Goal: Task Accomplishment & Management: Complete application form

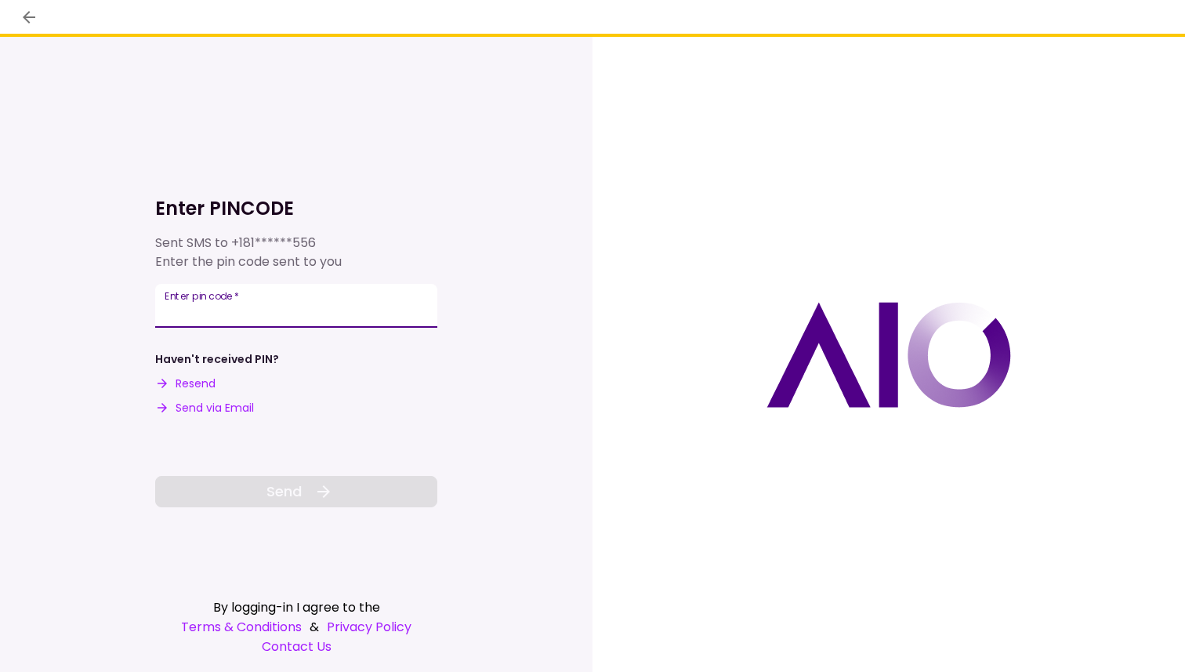
click at [231, 320] on input "Enter pin code   *" at bounding box center [296, 306] width 282 height 44
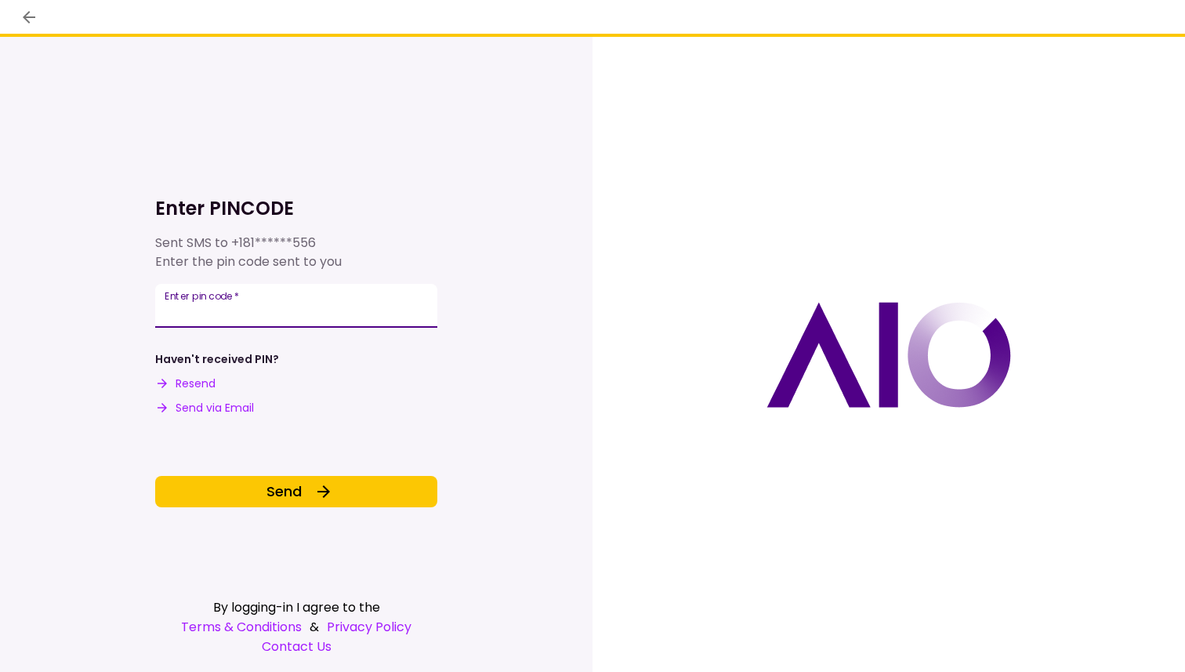
type input "******"
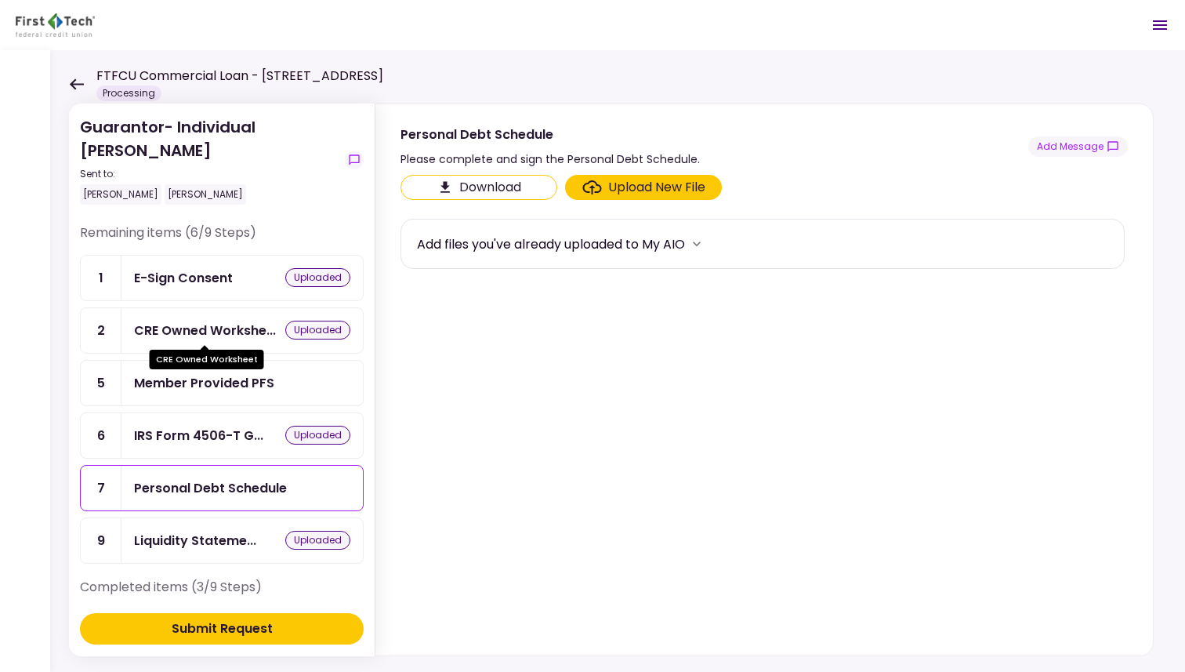
click at [194, 326] on div "CRE Owned Workshe..." at bounding box center [205, 331] width 142 height 20
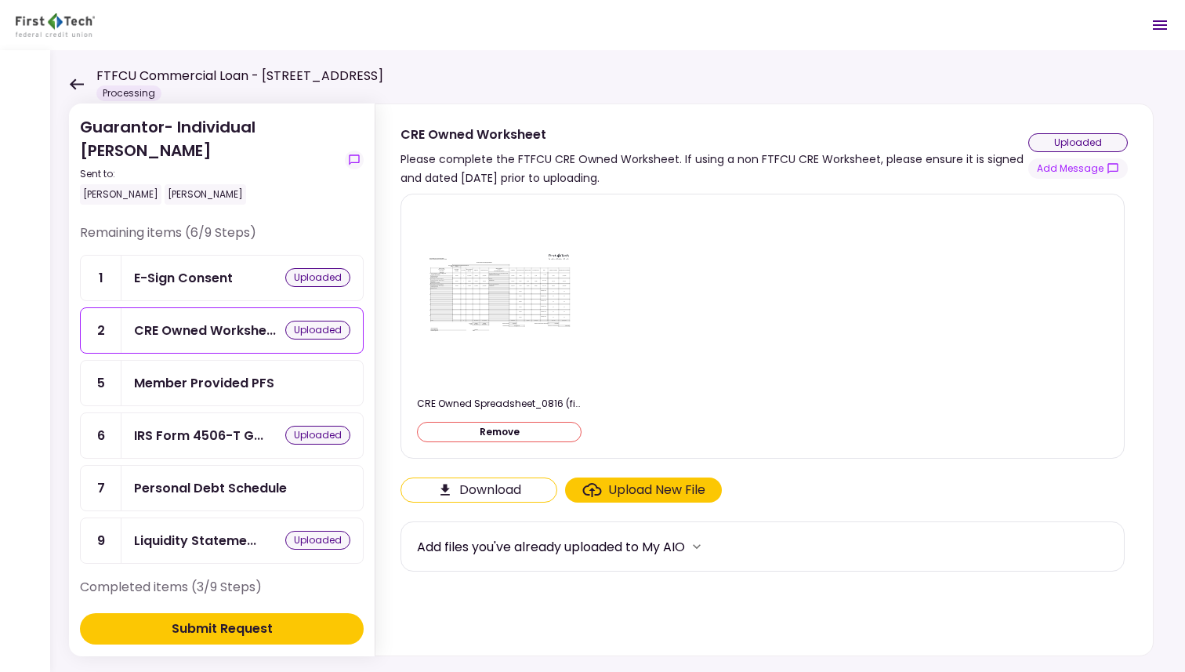
click at [746, 348] on div "CRE Owned Spreadsheet_0816 (final).pdf Remove" at bounding box center [762, 326] width 691 height 238
click at [78, 85] on icon at bounding box center [76, 84] width 15 height 12
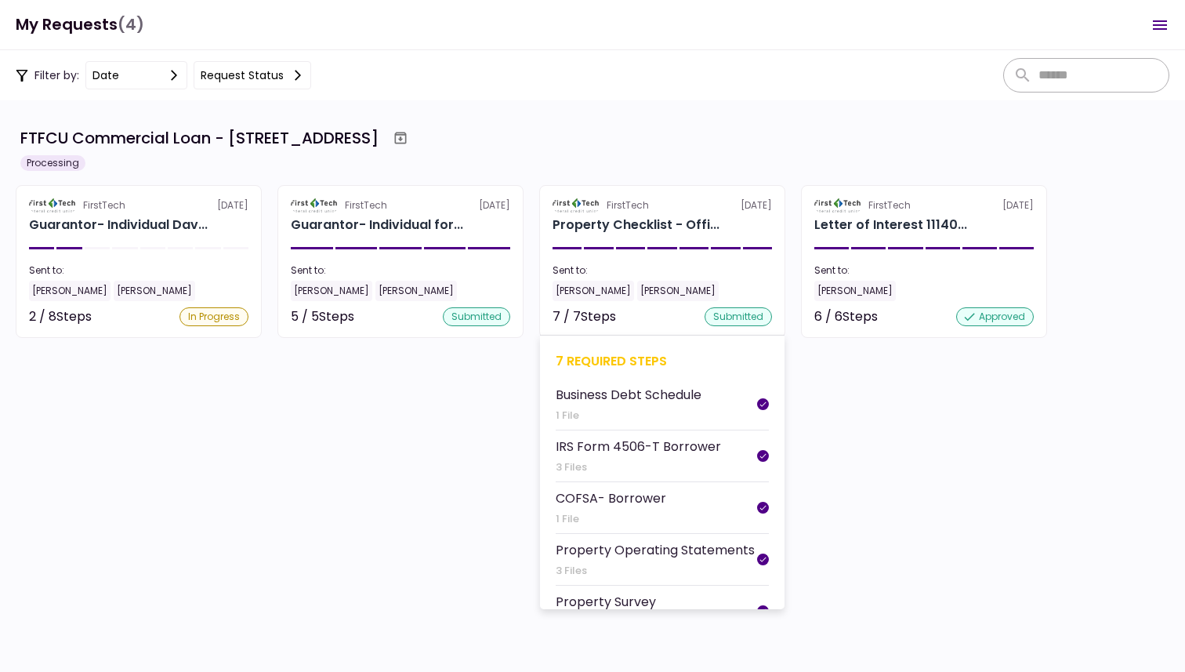
click at [625, 543] on div "Property Operating Statements" at bounding box center [655, 550] width 199 height 20
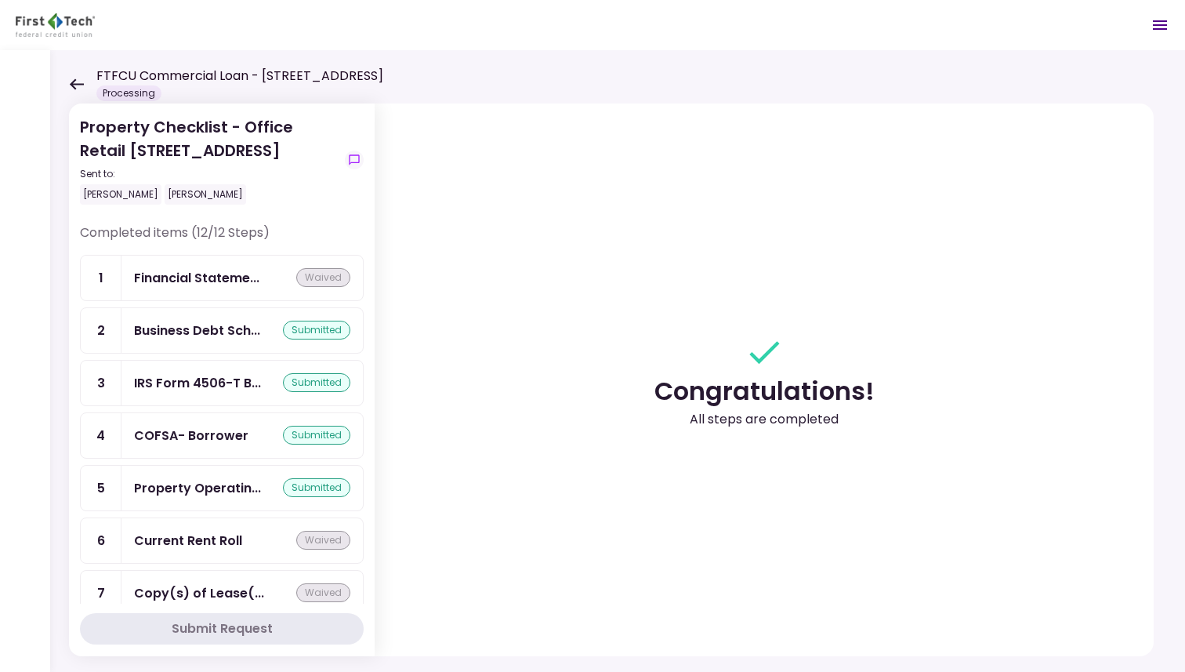
click at [74, 83] on icon at bounding box center [77, 83] width 14 height 11
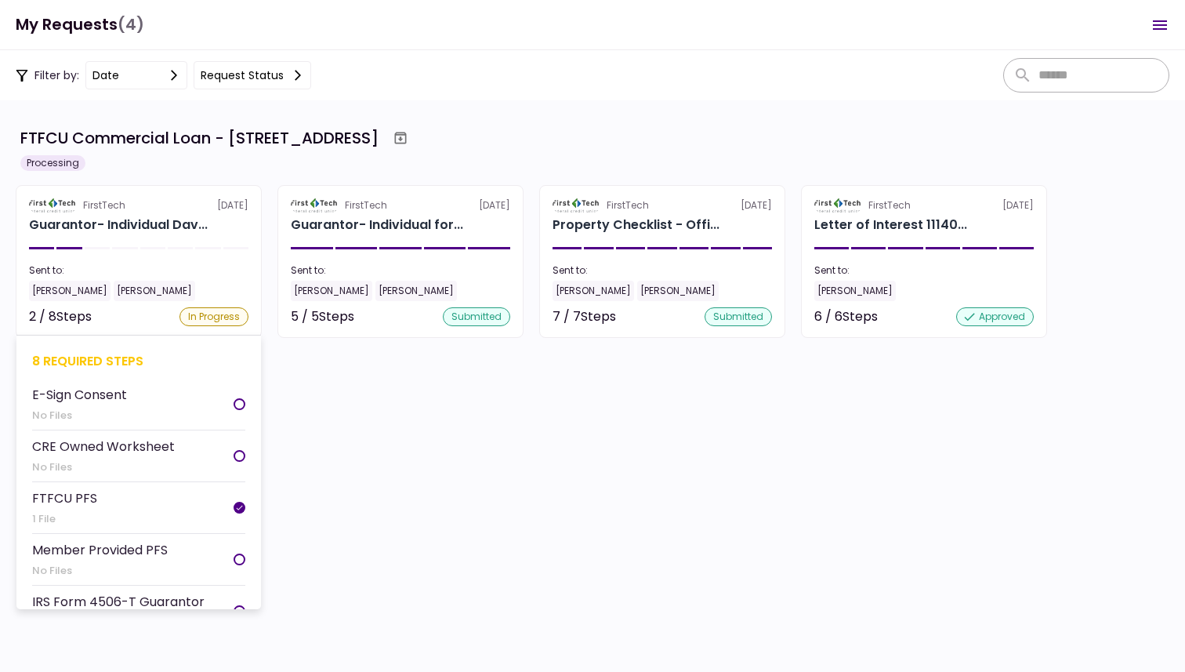
click at [107, 393] on div "E-Sign Consent" at bounding box center [79, 395] width 95 height 20
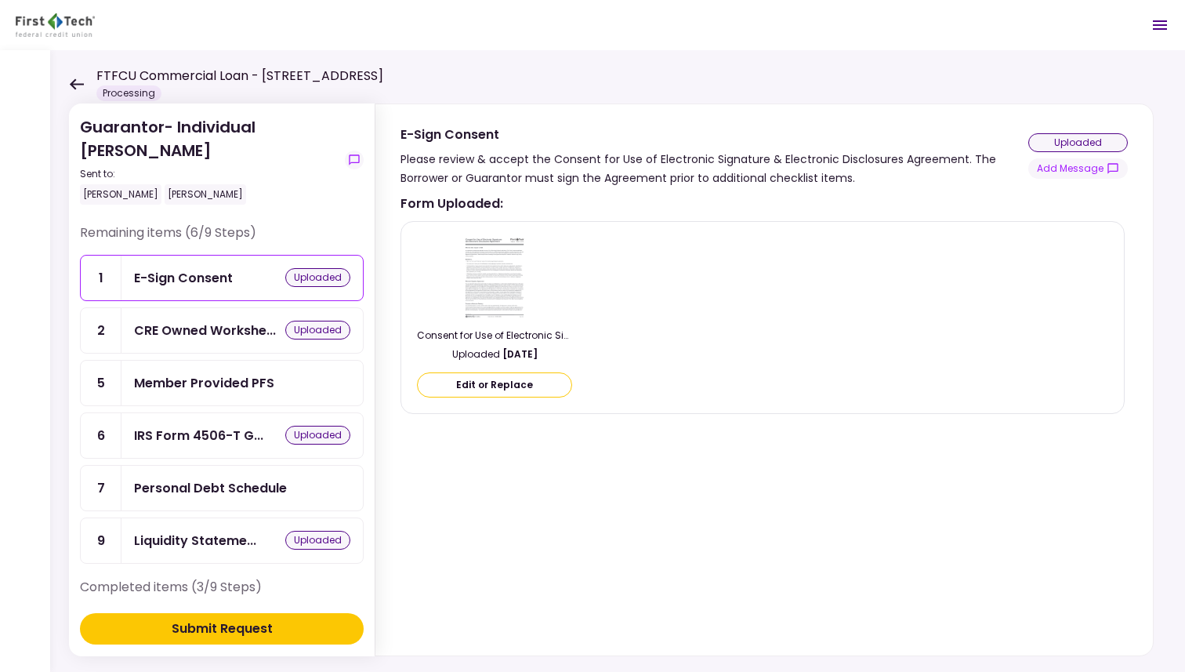
click at [233, 485] on div "Personal Debt Schedule" at bounding box center [210, 488] width 153 height 20
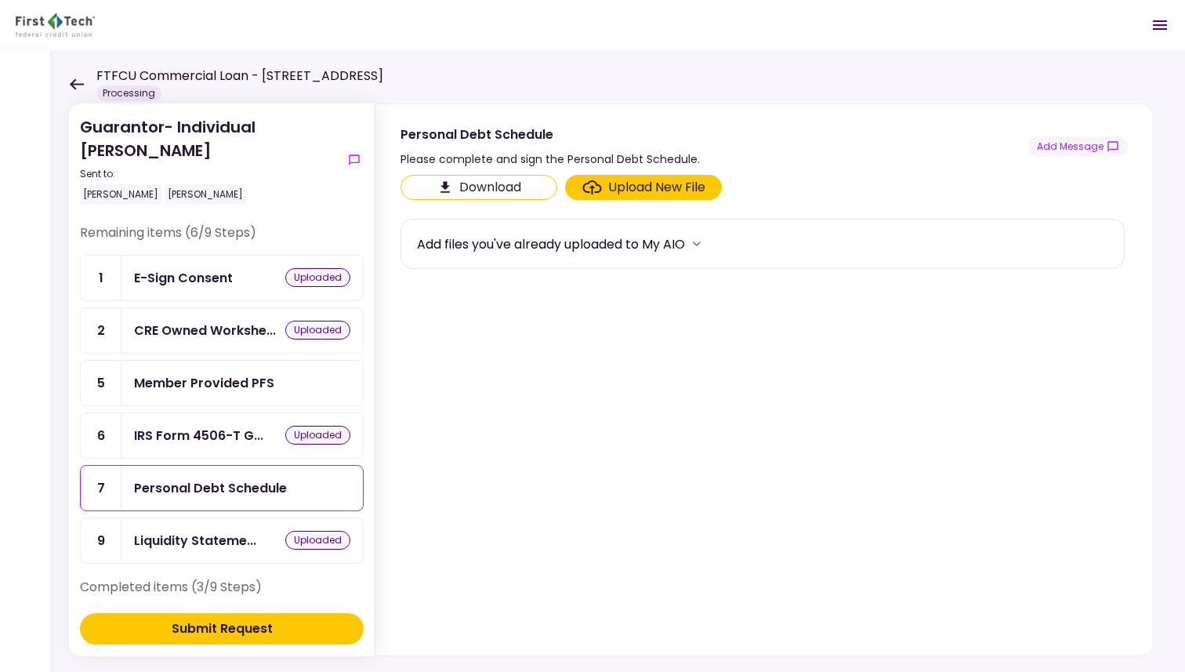
click at [602, 389] on section "Download Upload New File Add files you've already uploaded to My AIO" at bounding box center [764, 412] width 727 height 474
click at [87, 80] on div "FTFCU Commercial Loan - [STREET_ADDRESS] Processing" at bounding box center [226, 84] width 314 height 34
click at [74, 82] on icon at bounding box center [76, 84] width 15 height 12
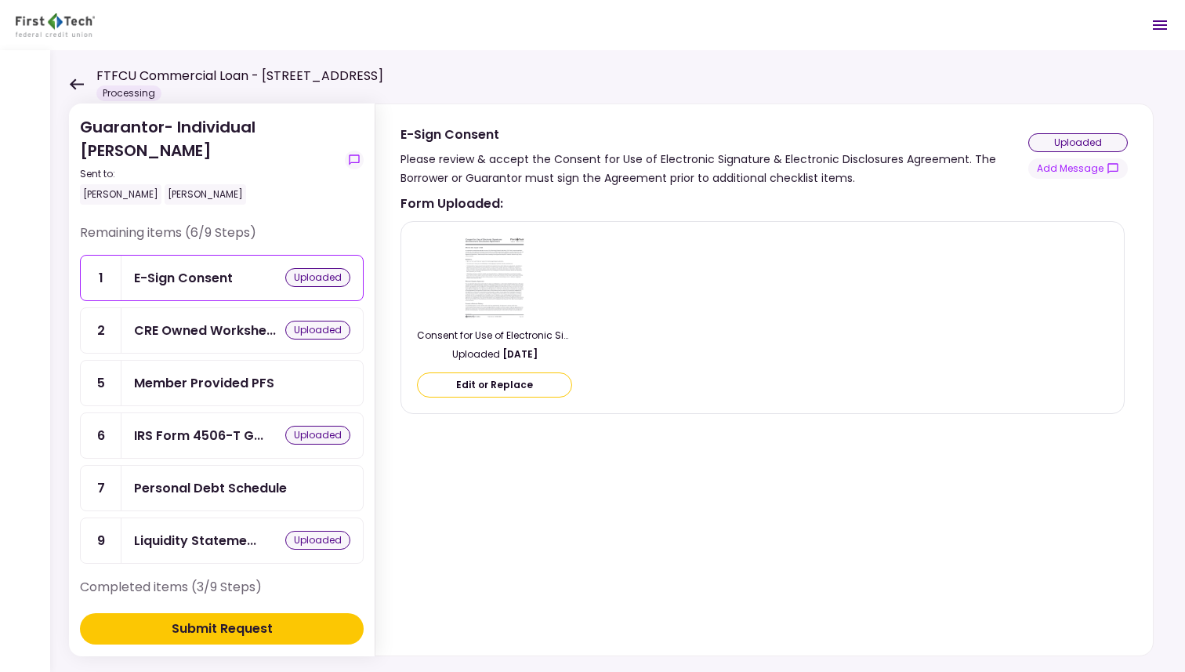
click at [495, 272] on img at bounding box center [495, 276] width 66 height 85
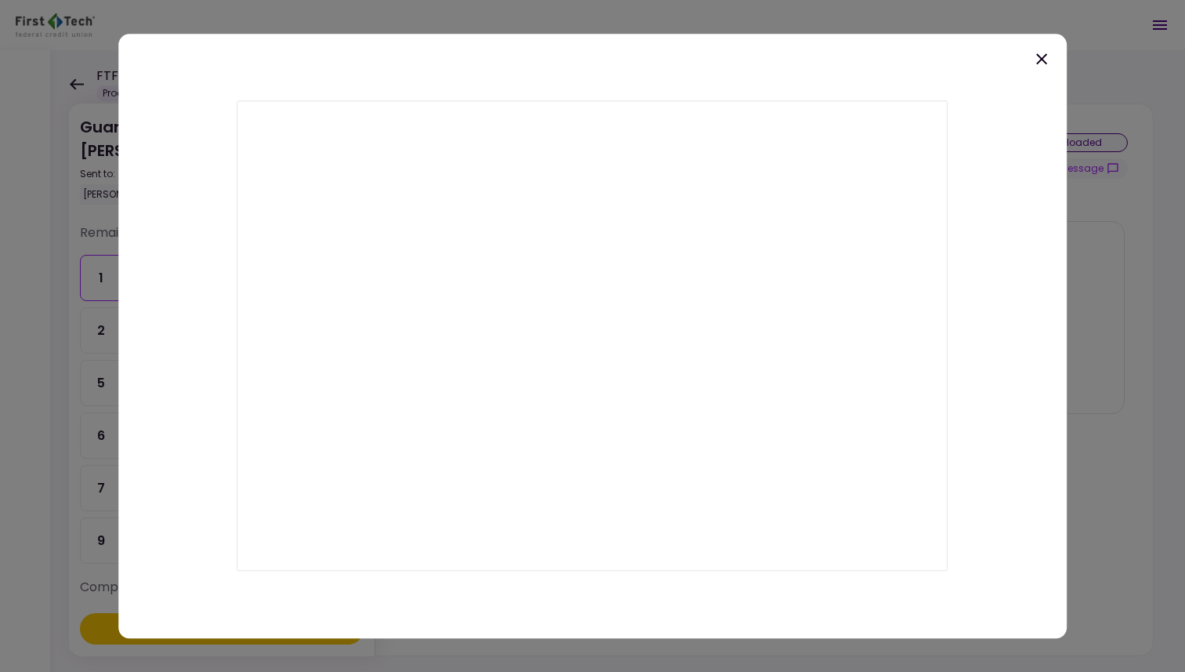
click at [1046, 54] on icon at bounding box center [1041, 58] width 11 height 11
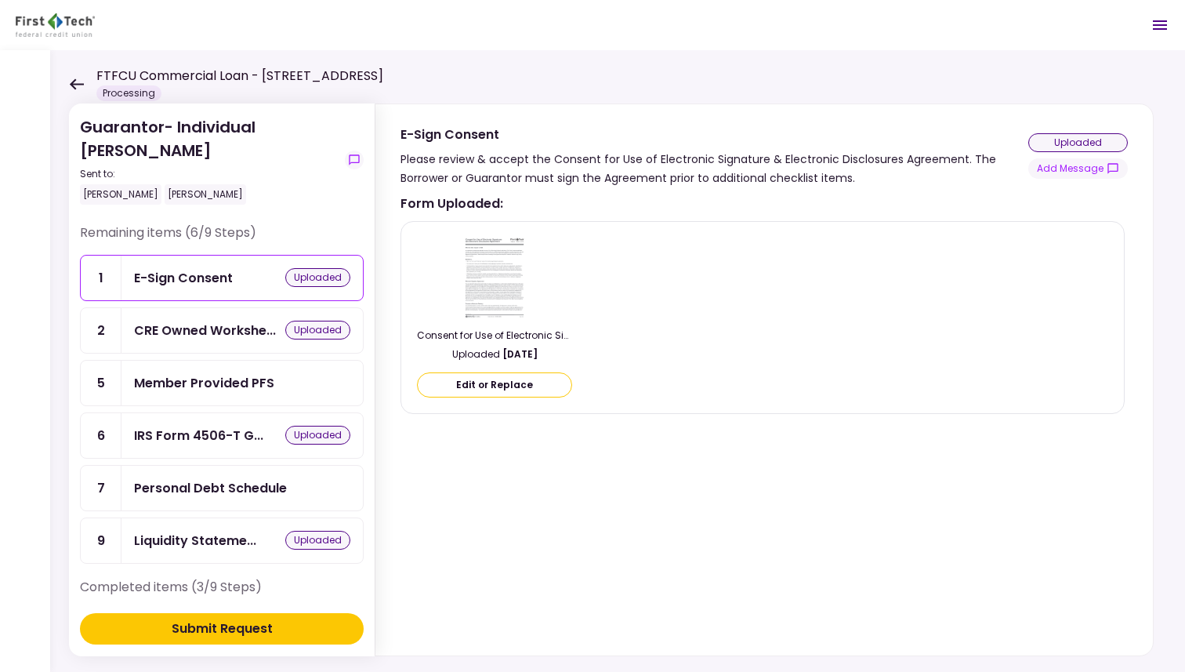
click at [201, 376] on div "Member Provided PFS" at bounding box center [204, 383] width 140 height 20
click at [86, 80] on div "FTFCU Commercial Loan - [STREET_ADDRESS] Processing" at bounding box center [226, 84] width 314 height 34
click at [74, 81] on icon at bounding box center [76, 84] width 15 height 12
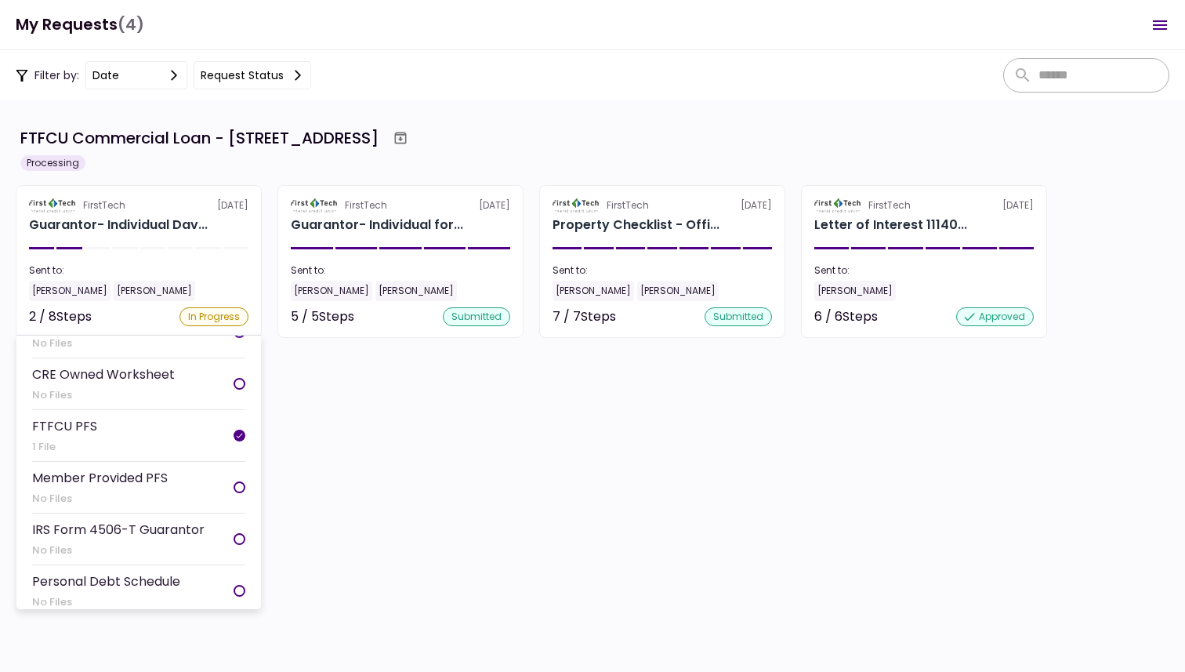
scroll to position [125, 0]
click at [169, 468] on div "IRS Form 4506-T Guarantor" at bounding box center [118, 476] width 172 height 20
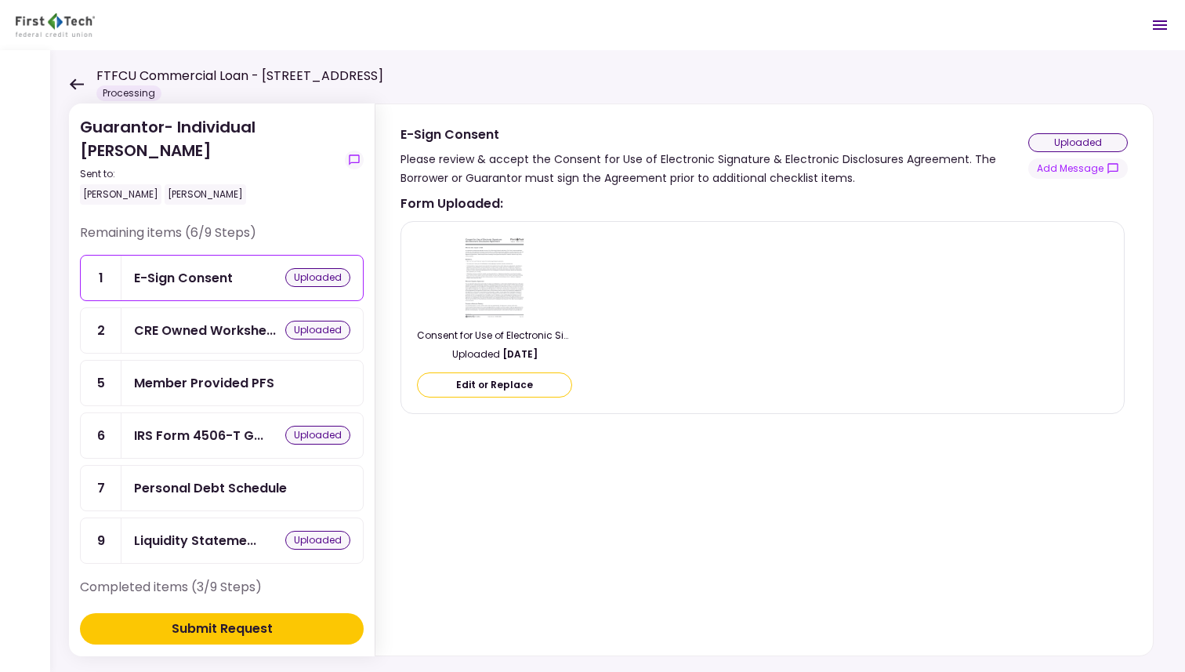
click at [484, 256] on img at bounding box center [495, 276] width 66 height 85
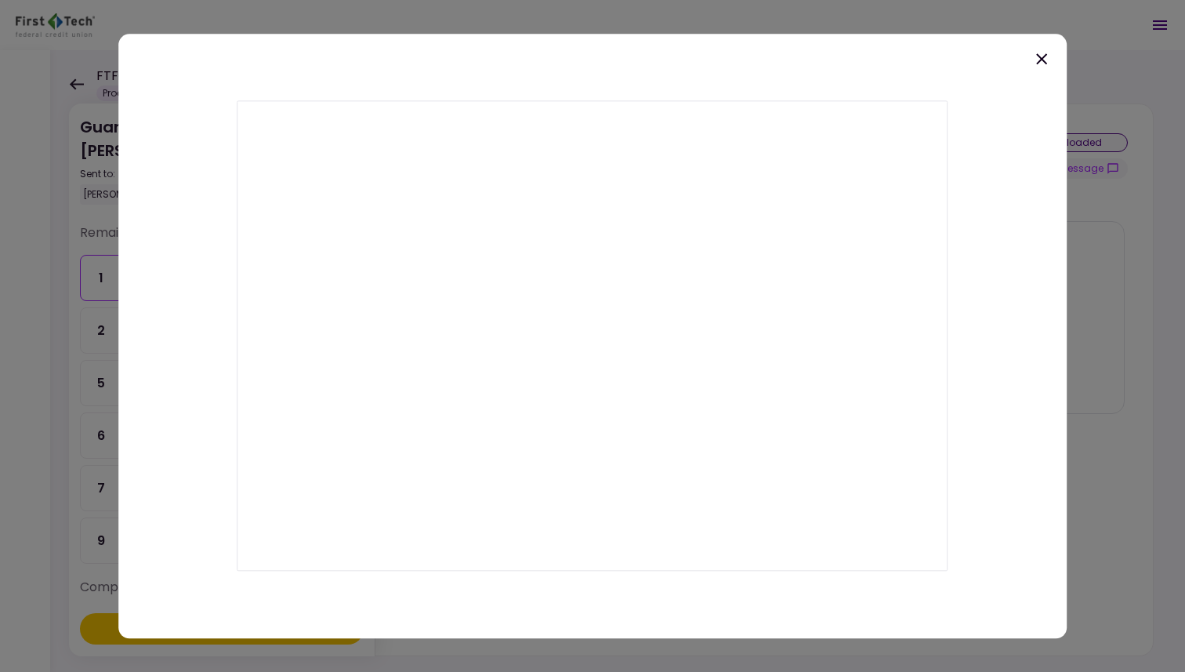
click at [1042, 56] on icon at bounding box center [1041, 58] width 19 height 19
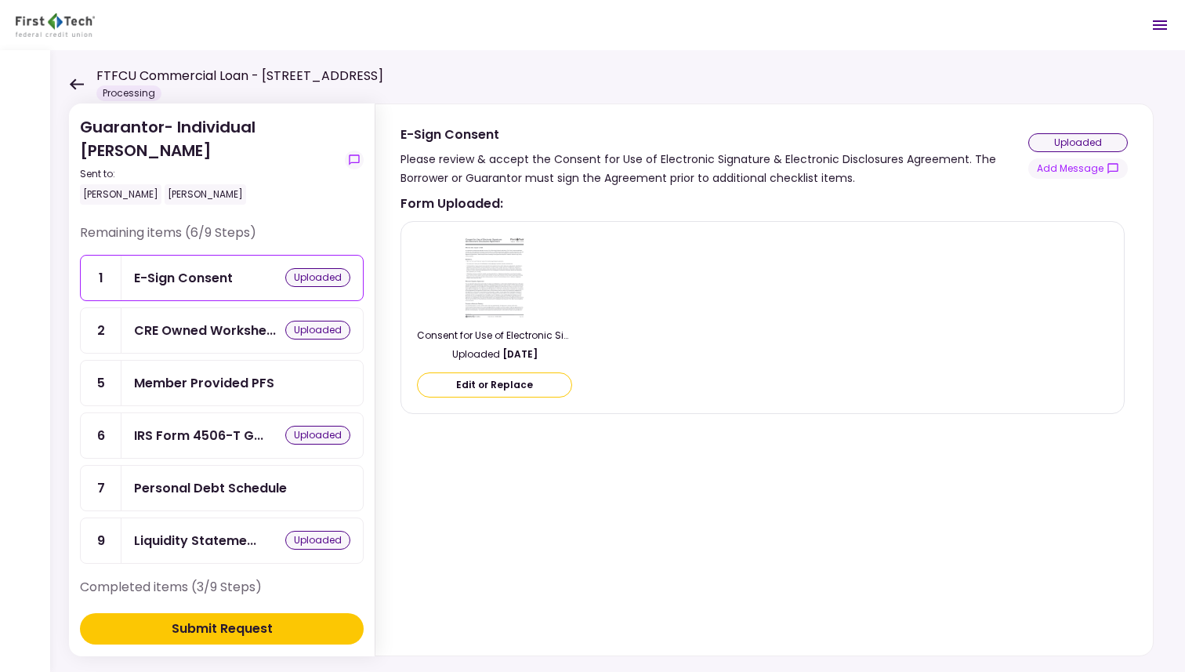
click at [473, 267] on img at bounding box center [495, 276] width 66 height 85
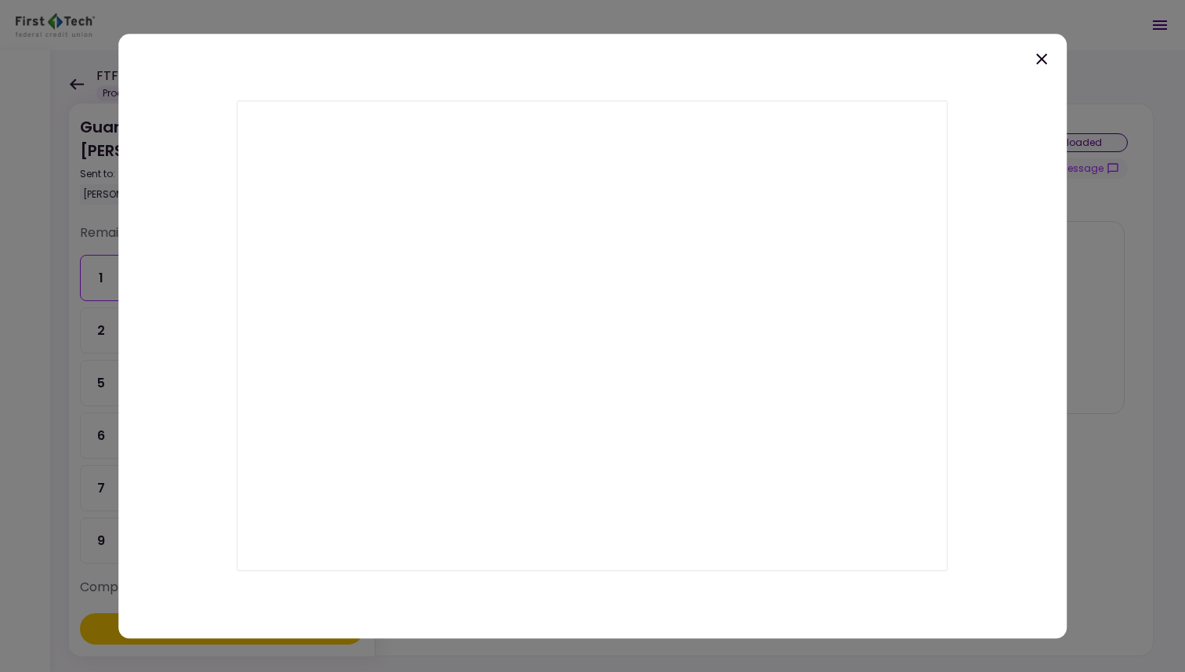
click at [1042, 59] on icon at bounding box center [1041, 58] width 11 height 11
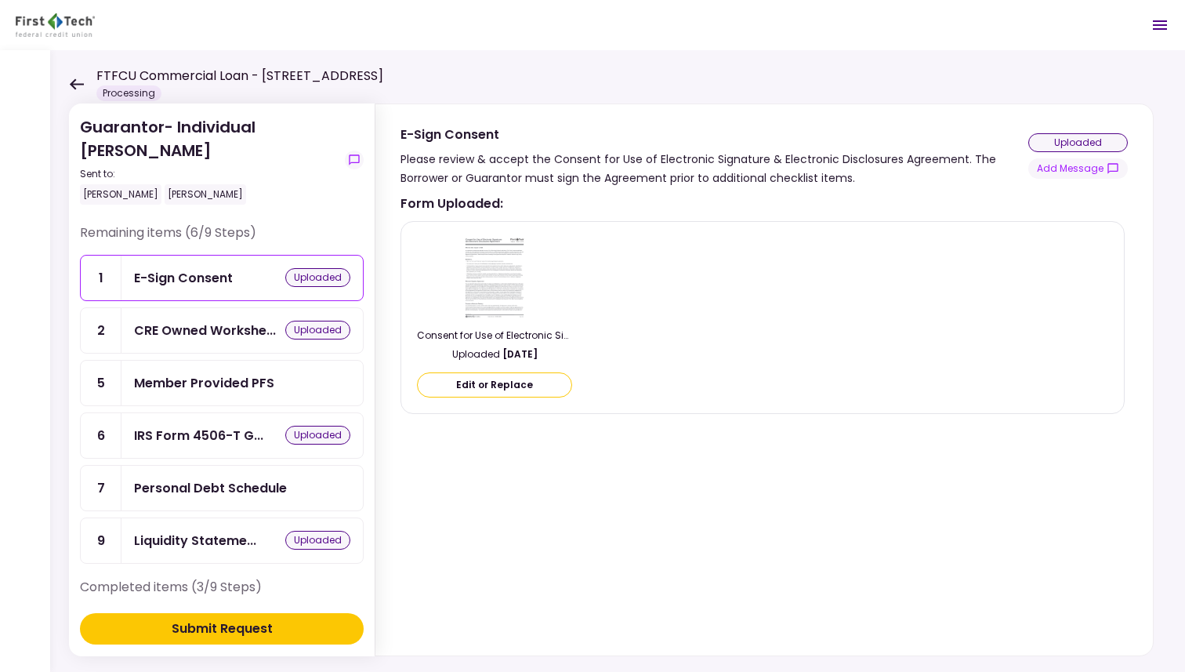
click at [75, 76] on div "FTFCU Commercial Loan - [STREET_ADDRESS] Processing" at bounding box center [226, 84] width 314 height 34
click at [75, 85] on icon at bounding box center [76, 84] width 15 height 12
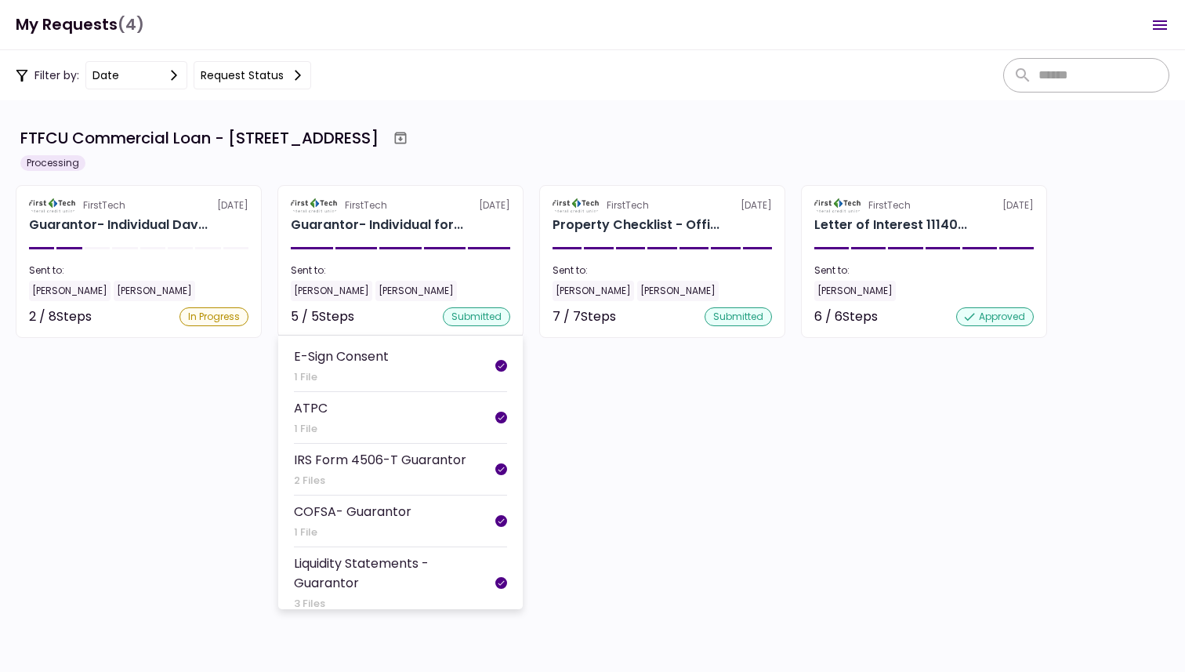
scroll to position [39, 0]
click at [354, 553] on div "Liquidity Statements - Guarantor" at bounding box center [394, 572] width 201 height 39
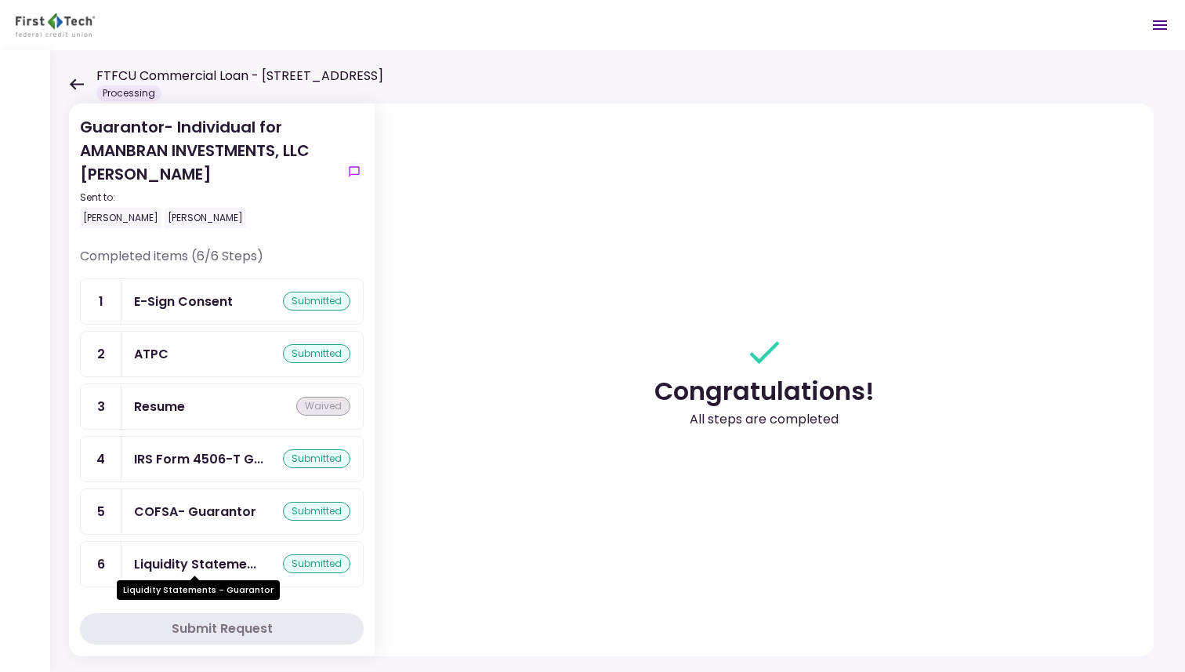
click at [202, 556] on div "Liquidity Stateme..." at bounding box center [195, 564] width 122 height 20
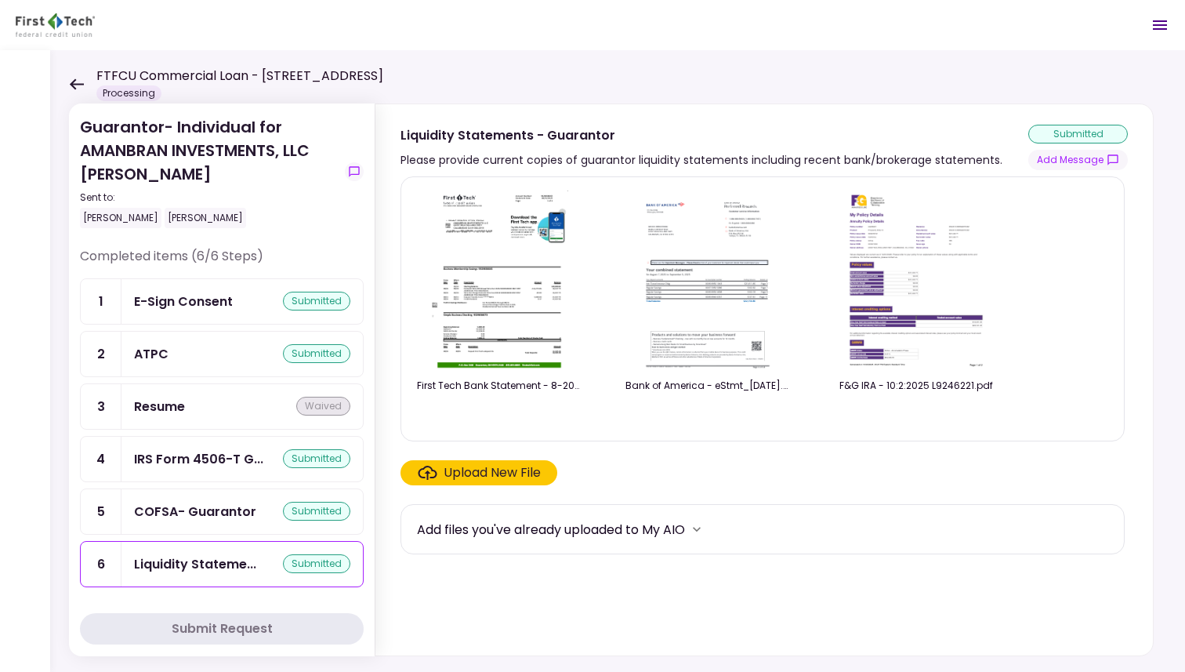
click at [81, 78] on icon at bounding box center [76, 84] width 15 height 12
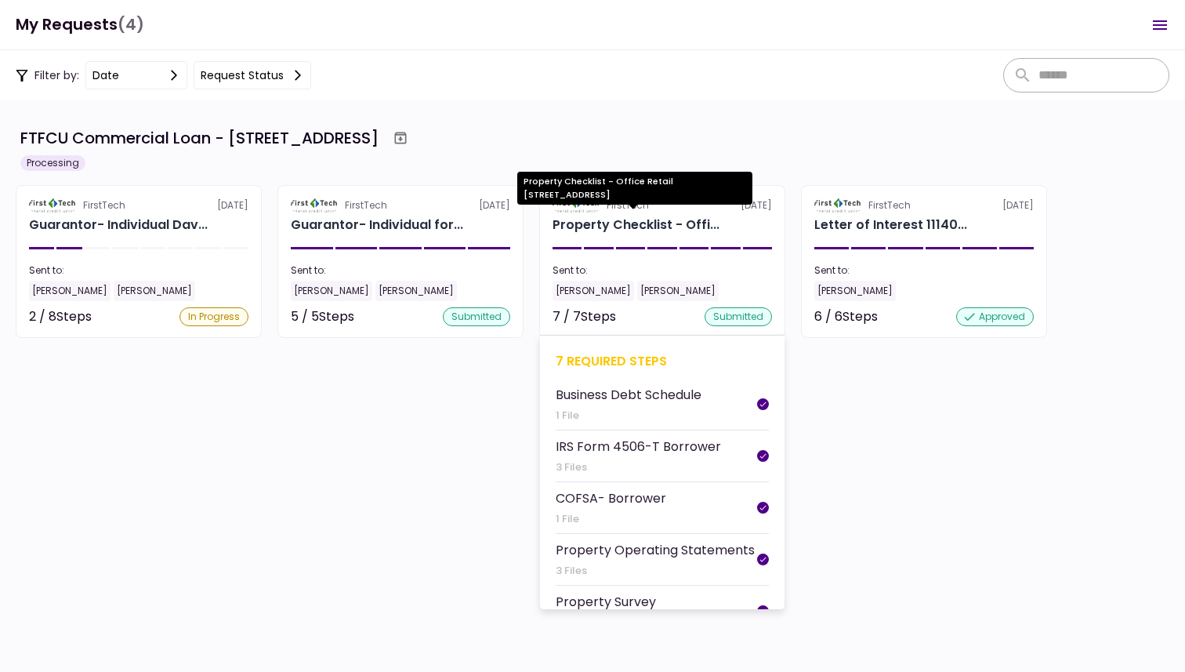
click at [648, 228] on div "Property Checklist - Offi..." at bounding box center [636, 225] width 167 height 19
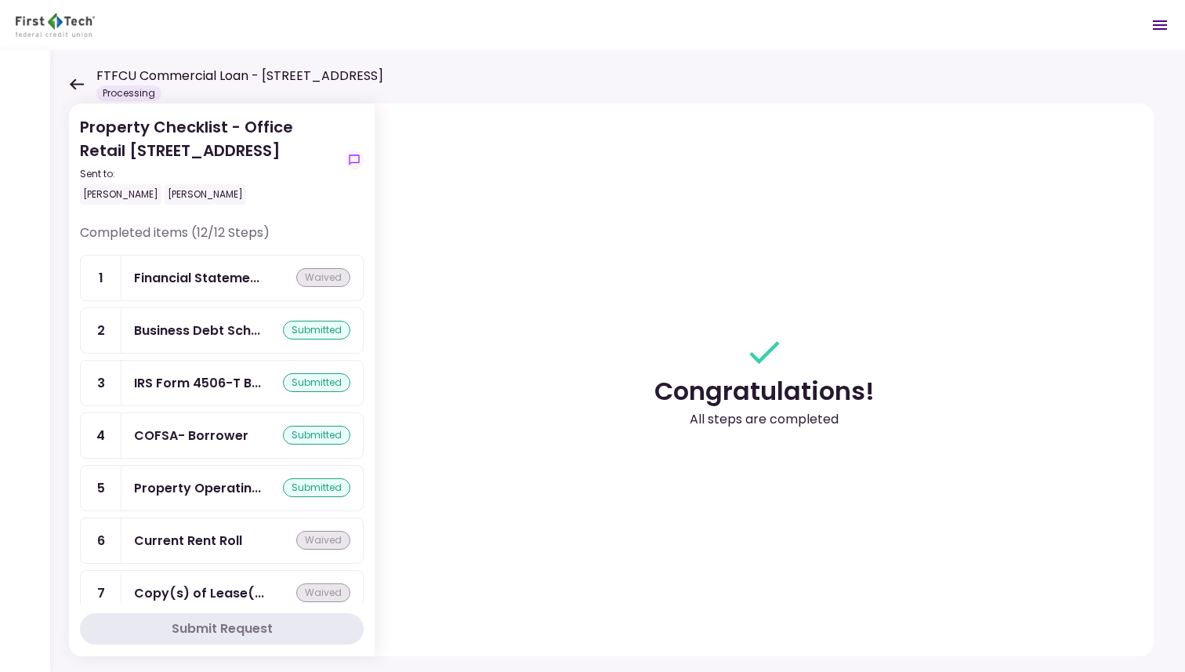
click at [76, 81] on icon at bounding box center [76, 84] width 15 height 12
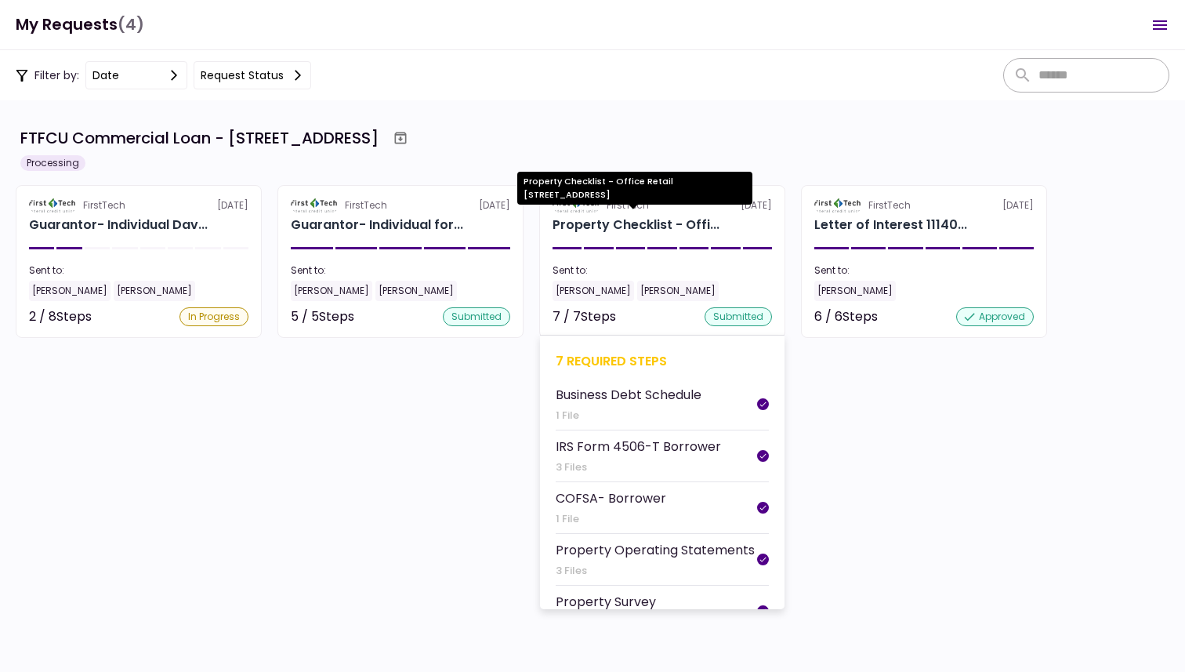
click at [630, 230] on div "Property Checklist - Offi..." at bounding box center [636, 225] width 167 height 19
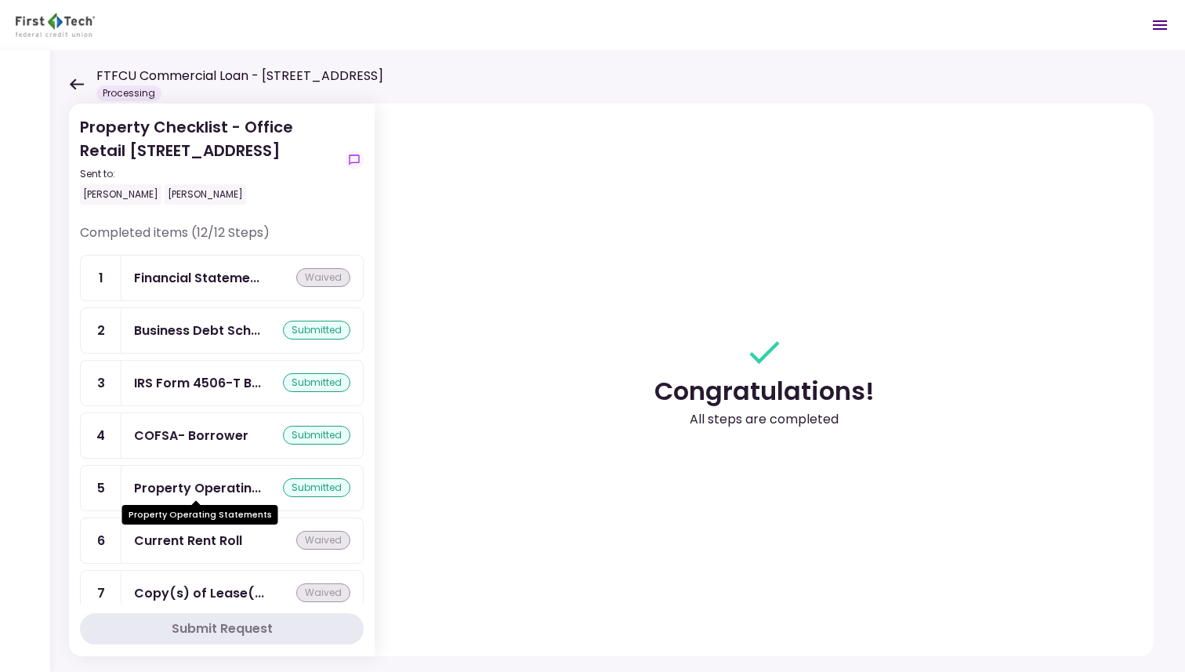
click at [219, 487] on div "Property Operatin..." at bounding box center [197, 488] width 127 height 20
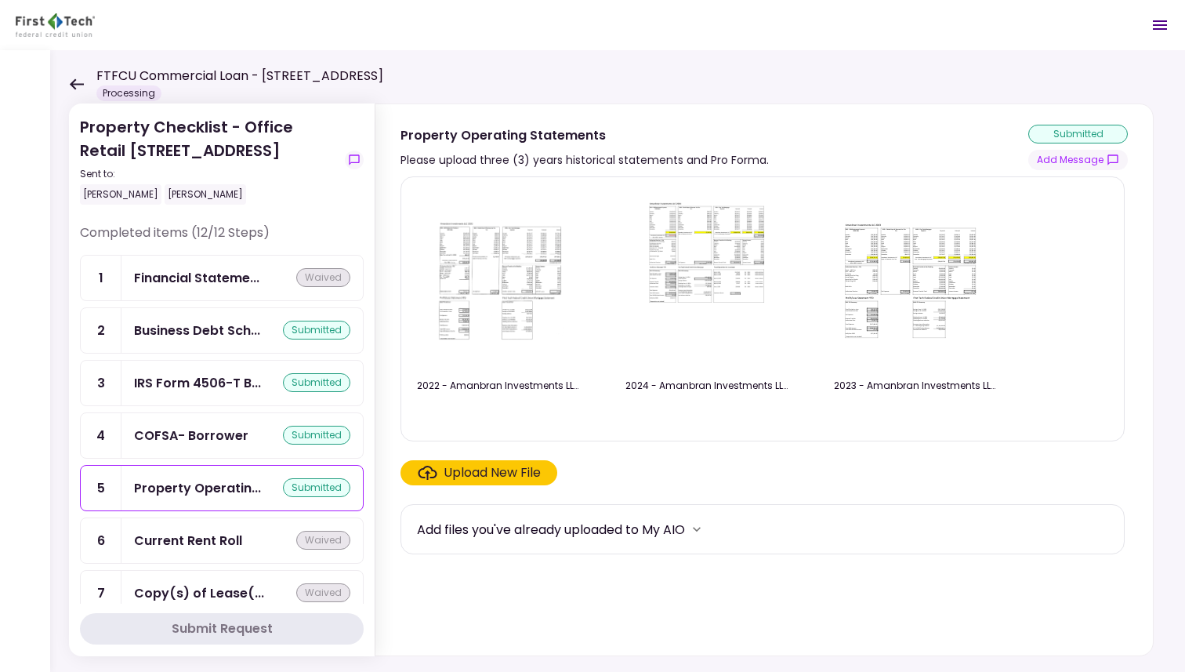
click at [715, 259] on img at bounding box center [708, 279] width 140 height 179
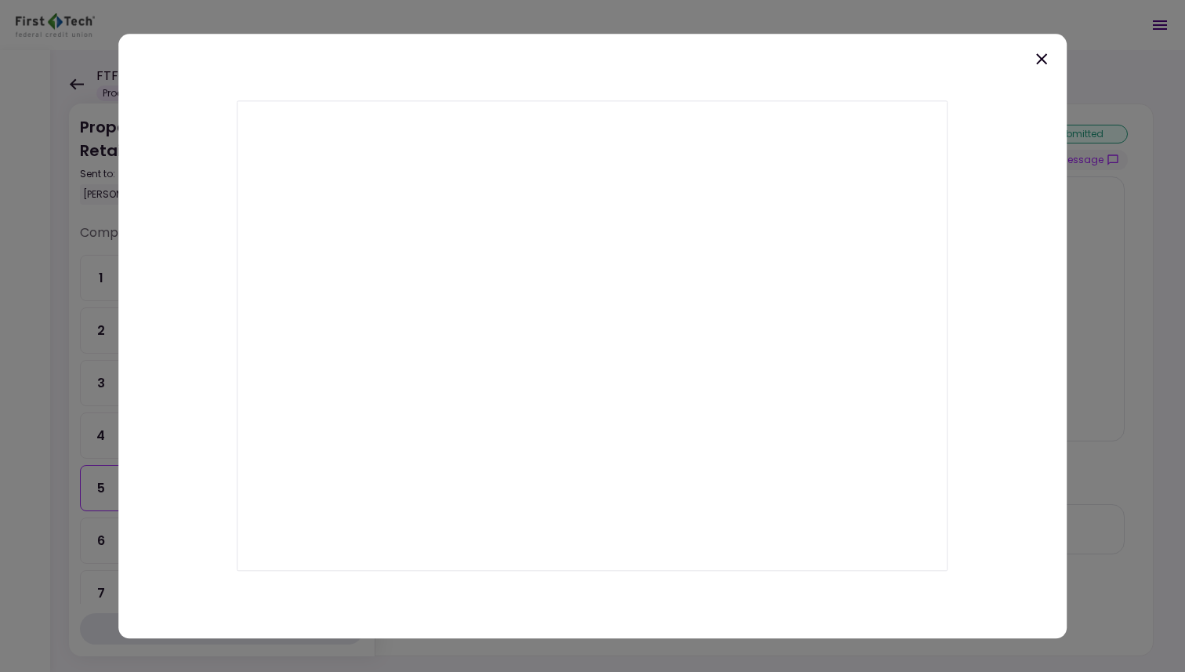
click at [1040, 54] on icon at bounding box center [1041, 58] width 19 height 19
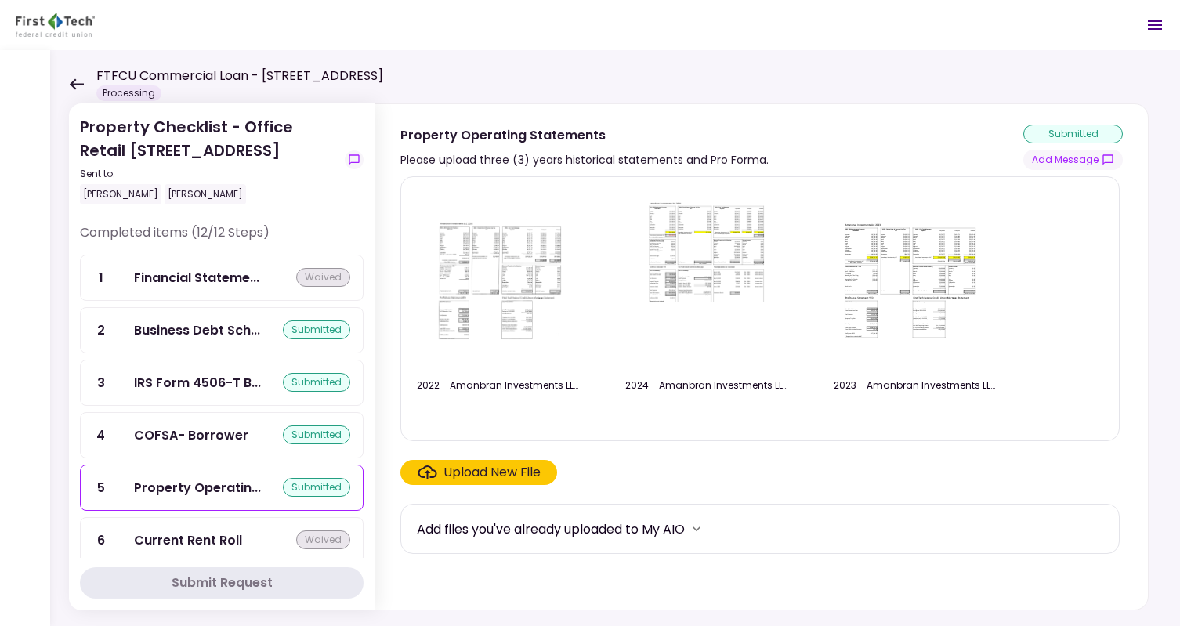
click at [202, 433] on div "COFSA- Borrower" at bounding box center [191, 436] width 114 height 20
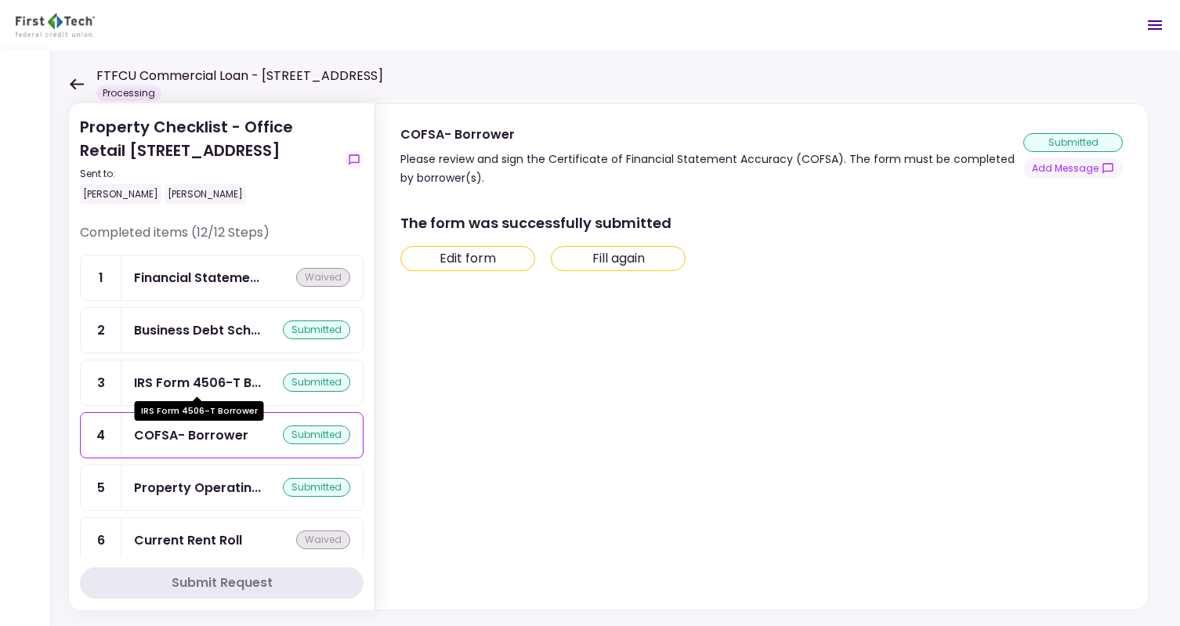
click at [189, 376] on div "IRS Form 4506-T B..." at bounding box center [197, 383] width 127 height 20
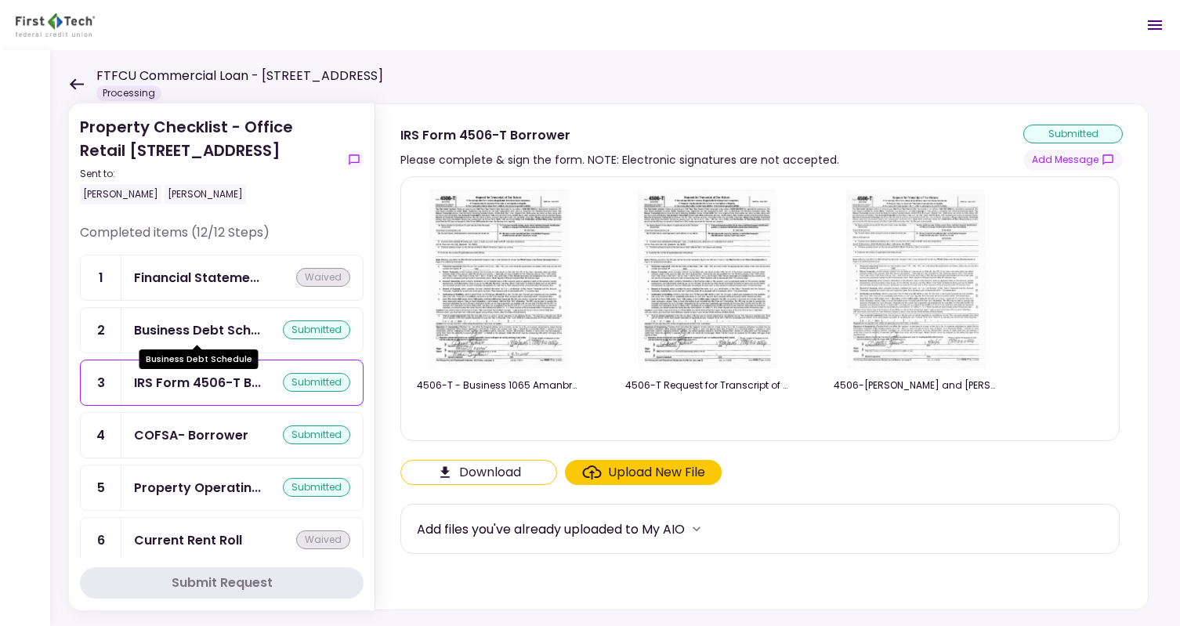
click at [183, 328] on div "Business Debt Sch..." at bounding box center [197, 331] width 126 height 20
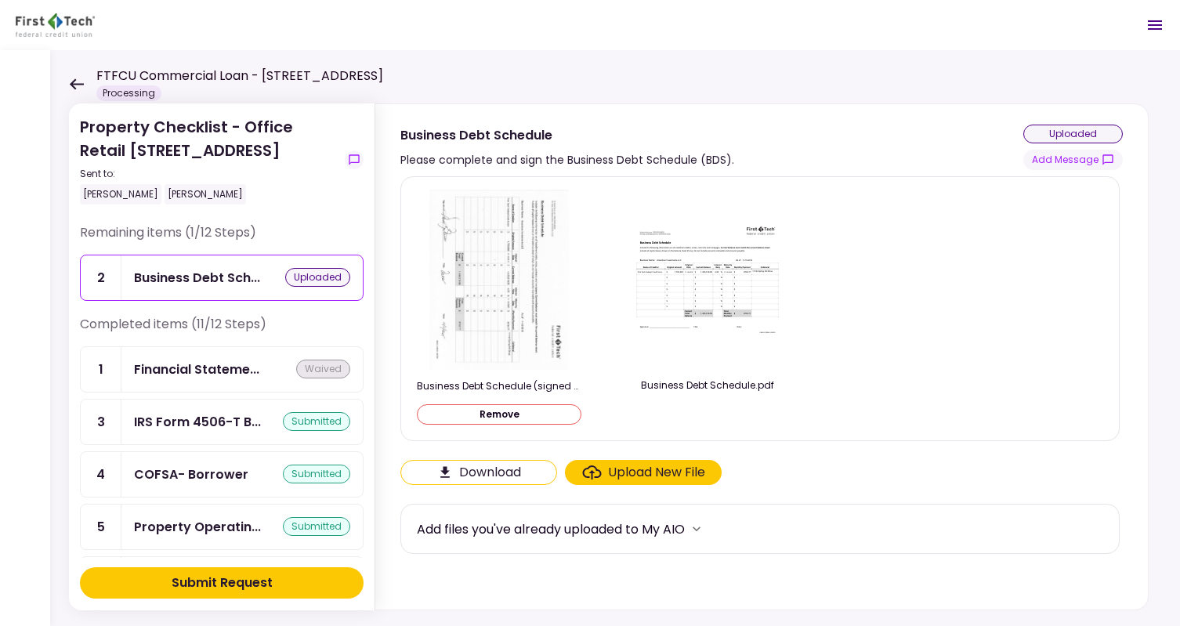
click at [676, 472] on div "Upload New File" at bounding box center [656, 472] width 97 height 19
click at [0, 0] on input "Upload New File" at bounding box center [0, 0] width 0 height 0
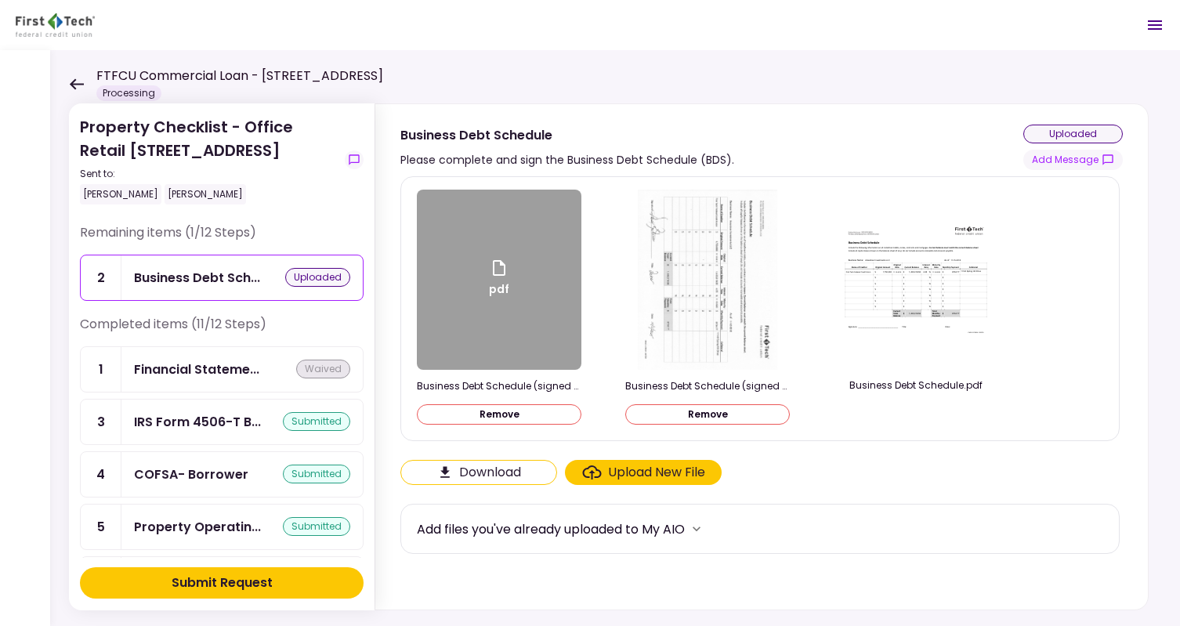
click at [502, 414] on button "Remove" at bounding box center [499, 414] width 165 height 20
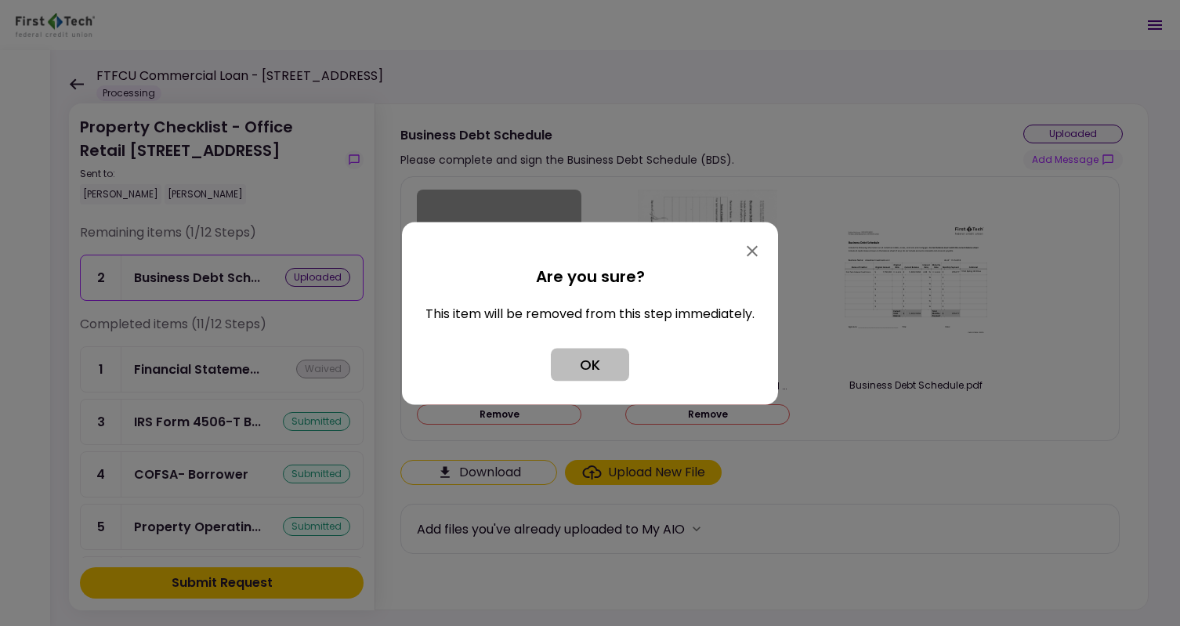
click at [592, 359] on button "OK" at bounding box center [590, 364] width 78 height 33
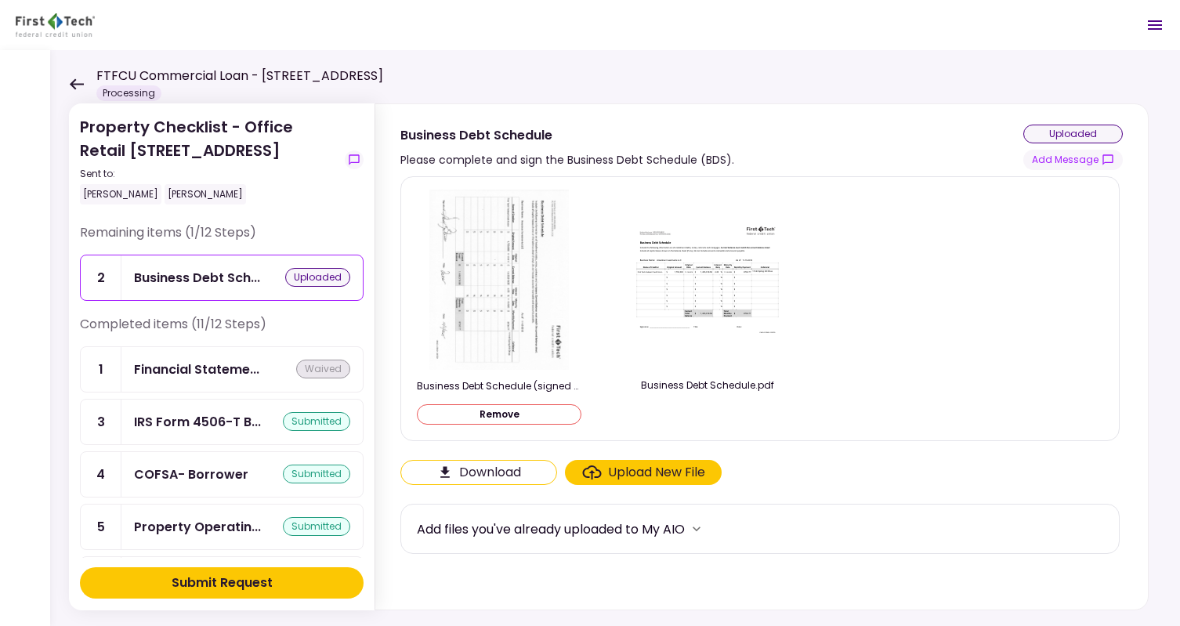
click at [856, 401] on div "Business Debt Schedule (signed - 300dpi).pdf Remove Business Debt Schedule.pdf" at bounding box center [760, 309] width 687 height 238
click at [316, 419] on div "submitted" at bounding box center [316, 421] width 67 height 19
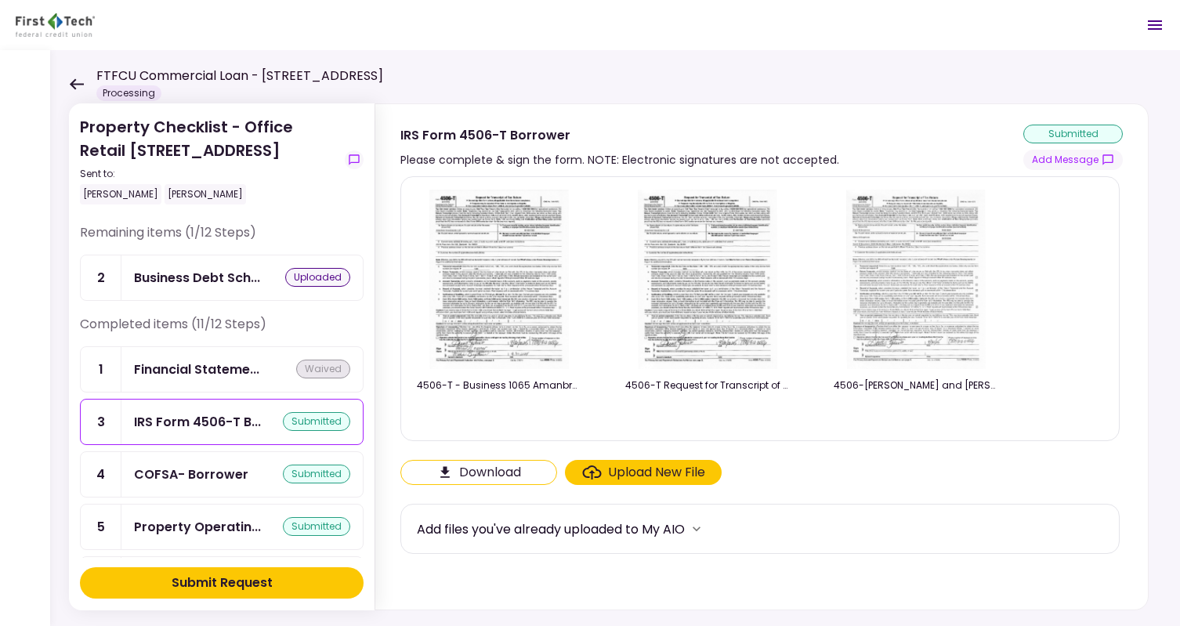
click at [303, 277] on div "uploaded" at bounding box center [317, 277] width 65 height 19
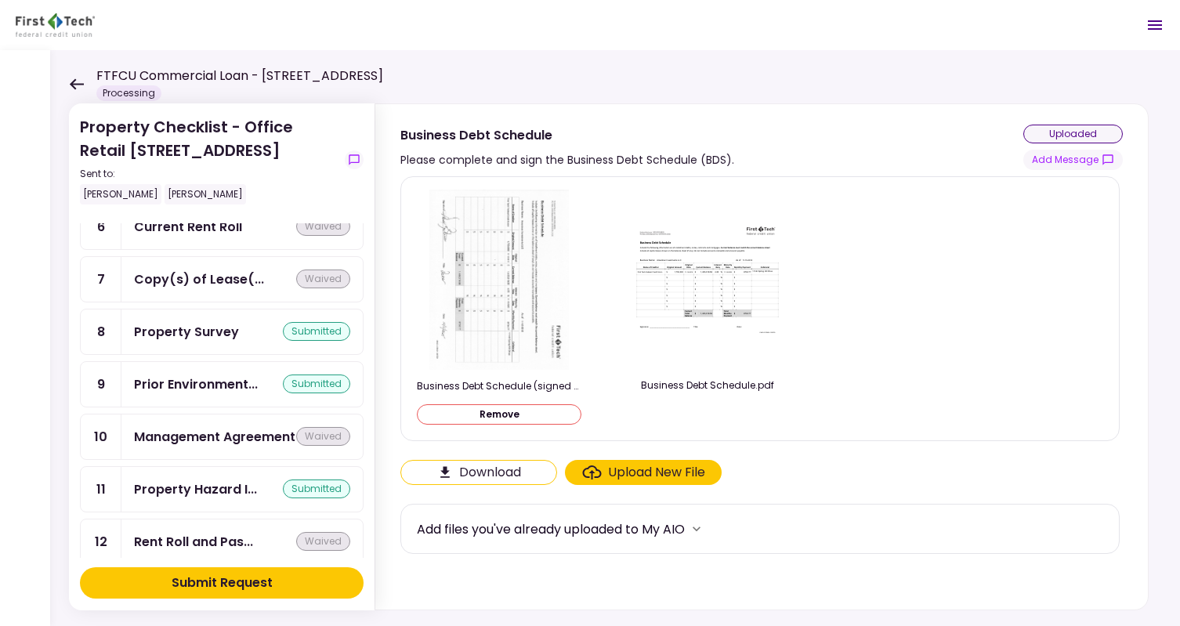
scroll to position [383, 0]
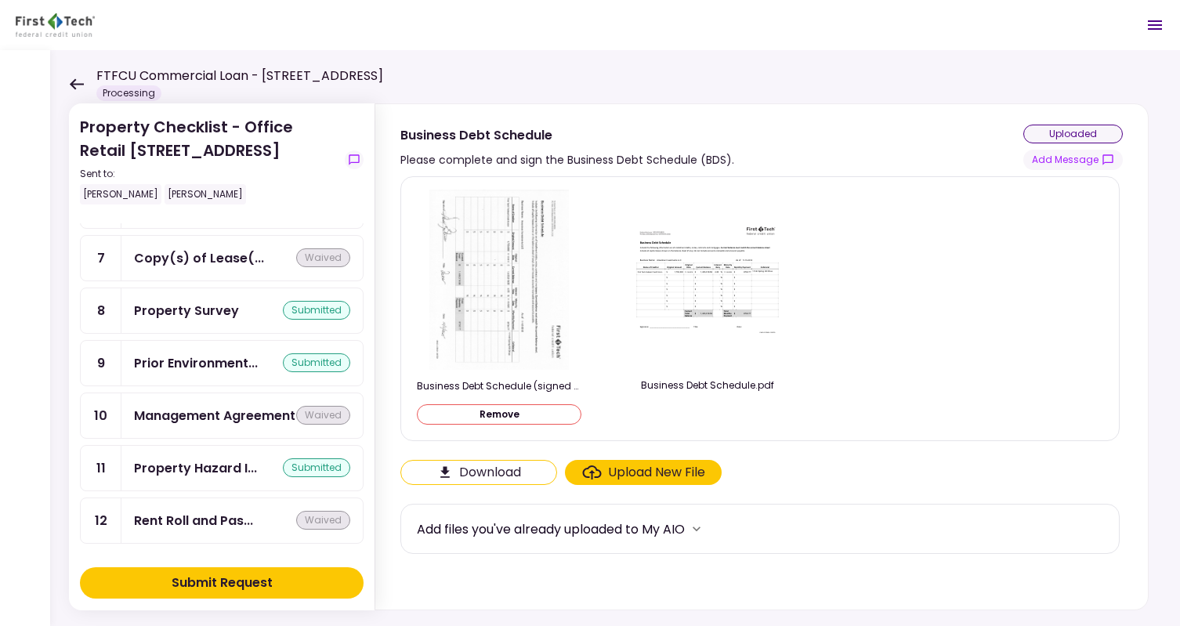
click at [219, 301] on div "Property Survey" at bounding box center [186, 311] width 105 height 20
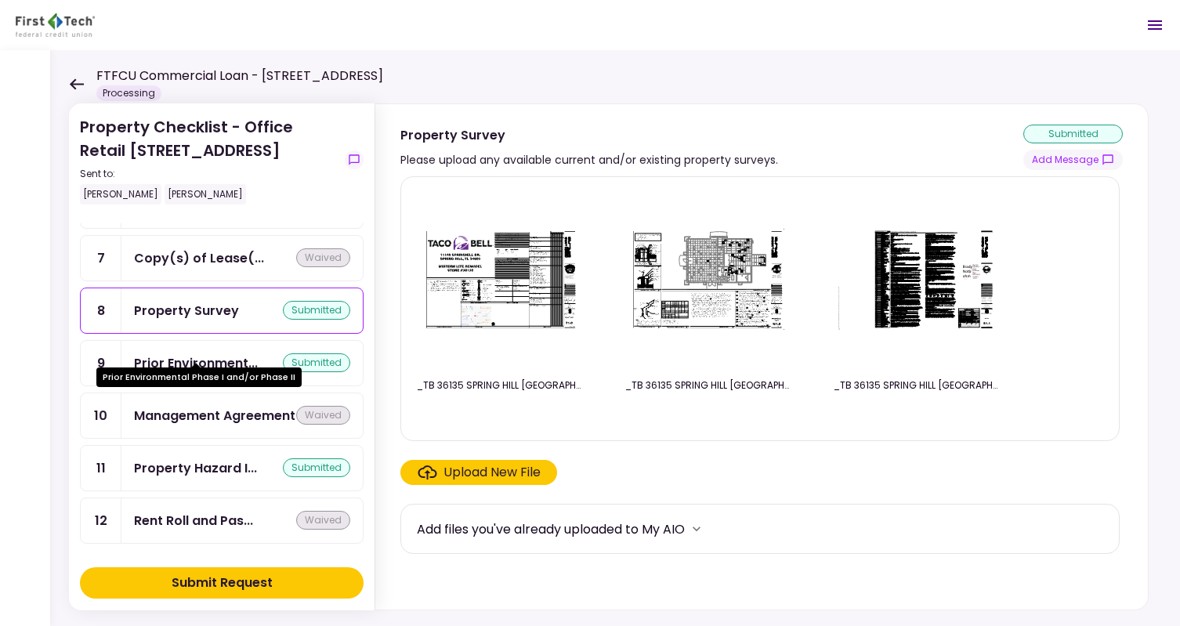
click at [206, 353] on div "Prior Environment..." at bounding box center [196, 363] width 124 height 20
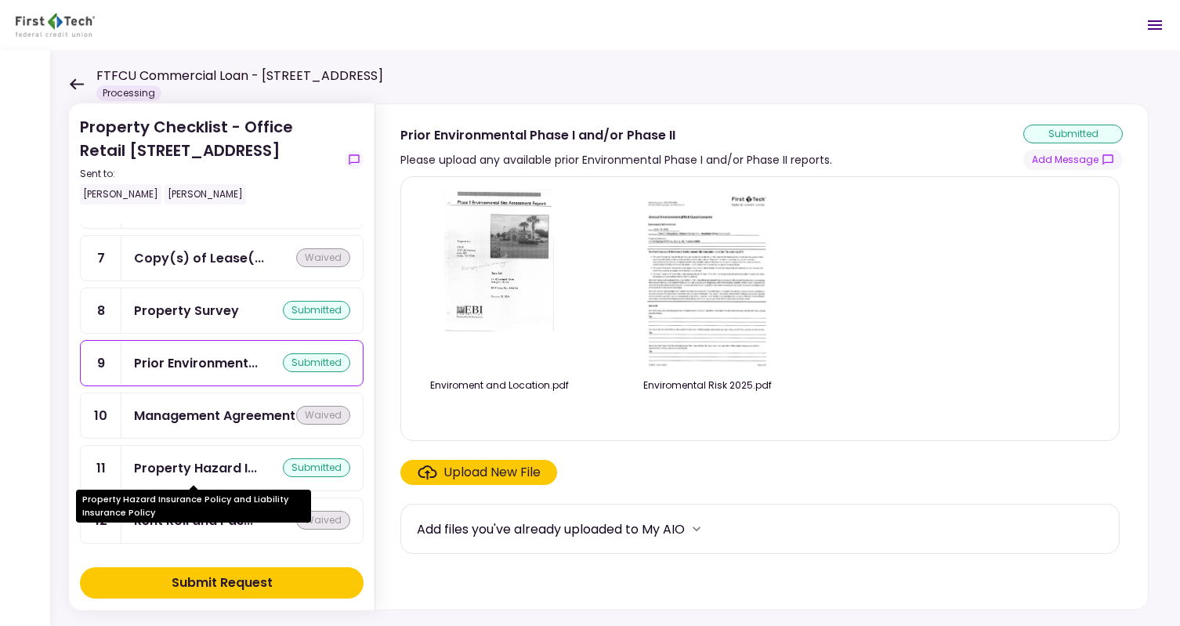
click at [162, 466] on div "Property Hazard I..." at bounding box center [195, 469] width 123 height 20
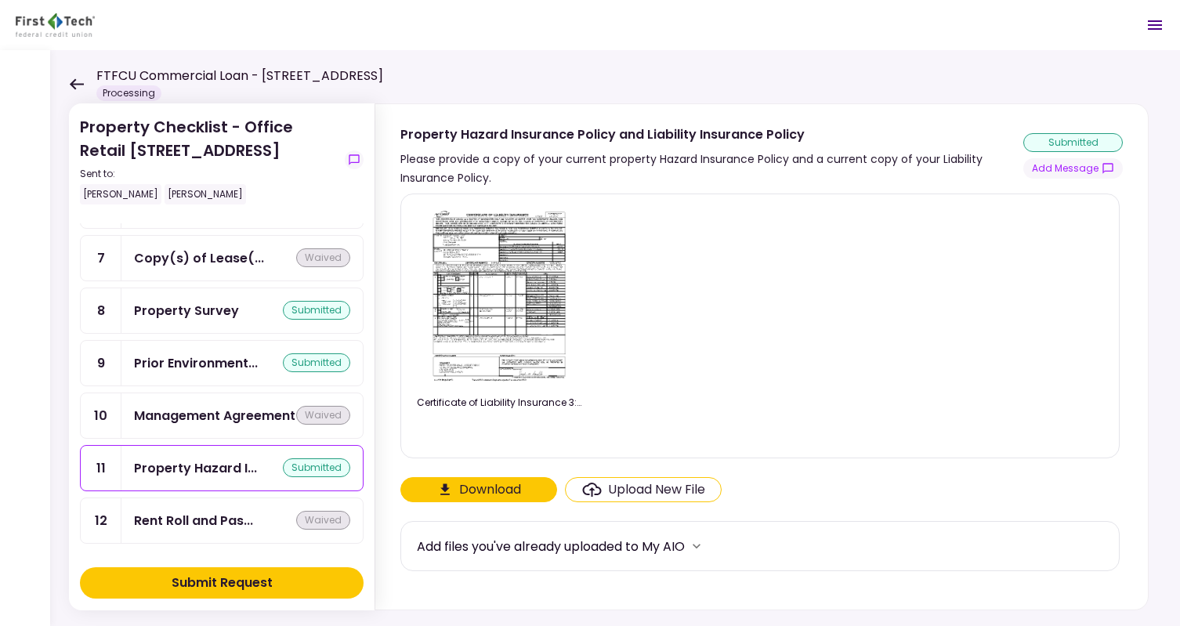
click at [78, 85] on icon at bounding box center [76, 84] width 15 height 12
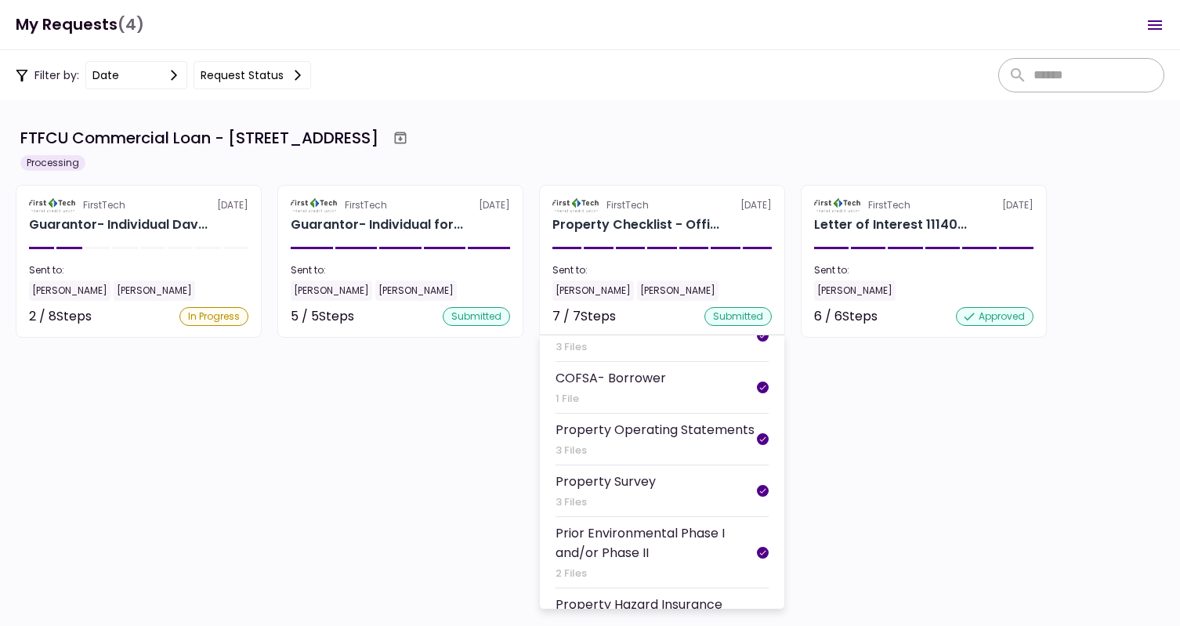
scroll to position [120, 0]
click at [591, 424] on div "Property Operating Statements" at bounding box center [655, 430] width 199 height 20
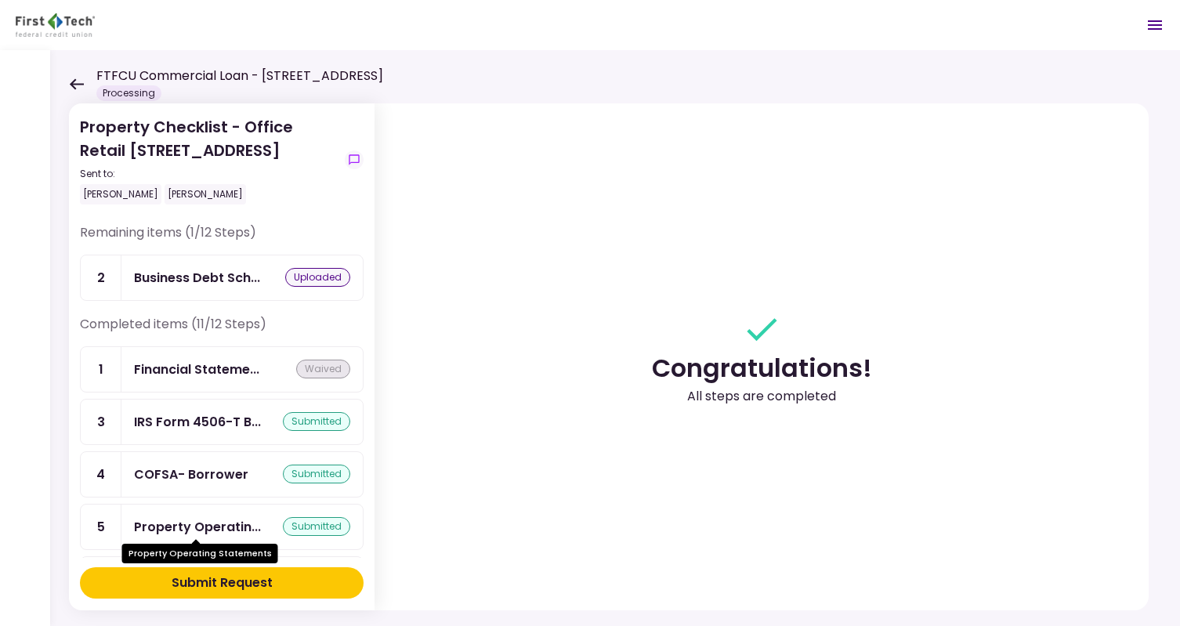
click at [207, 517] on div "Property Operatin..." at bounding box center [197, 527] width 127 height 20
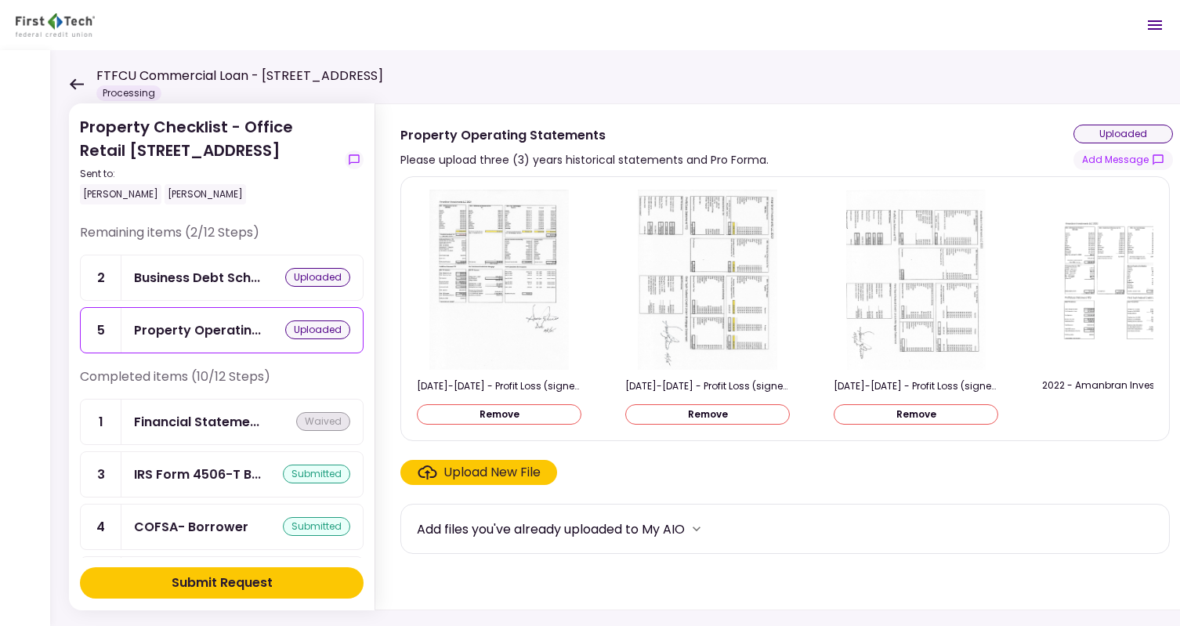
click at [495, 474] on div "Upload New File" at bounding box center [492, 472] width 97 height 19
click at [0, 0] on input "Upload New File" at bounding box center [0, 0] width 0 height 0
click at [76, 80] on icon at bounding box center [76, 84] width 15 height 12
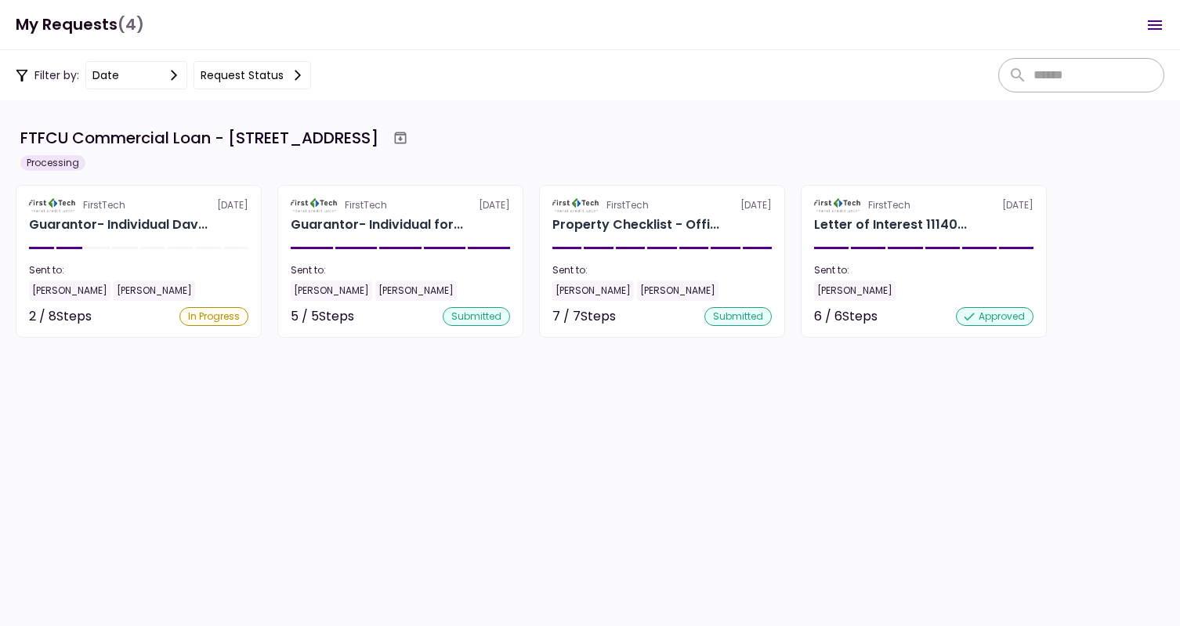
click at [76, 80] on div "Filter by: date Request status" at bounding box center [163, 75] width 295 height 28
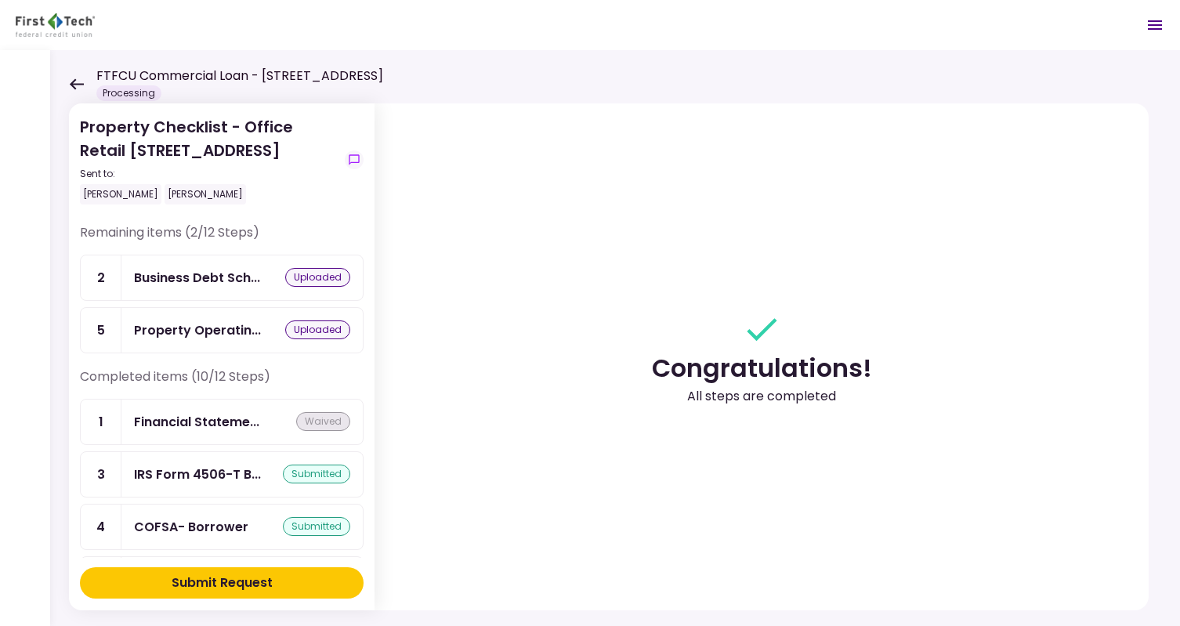
click at [75, 84] on icon at bounding box center [77, 83] width 14 height 11
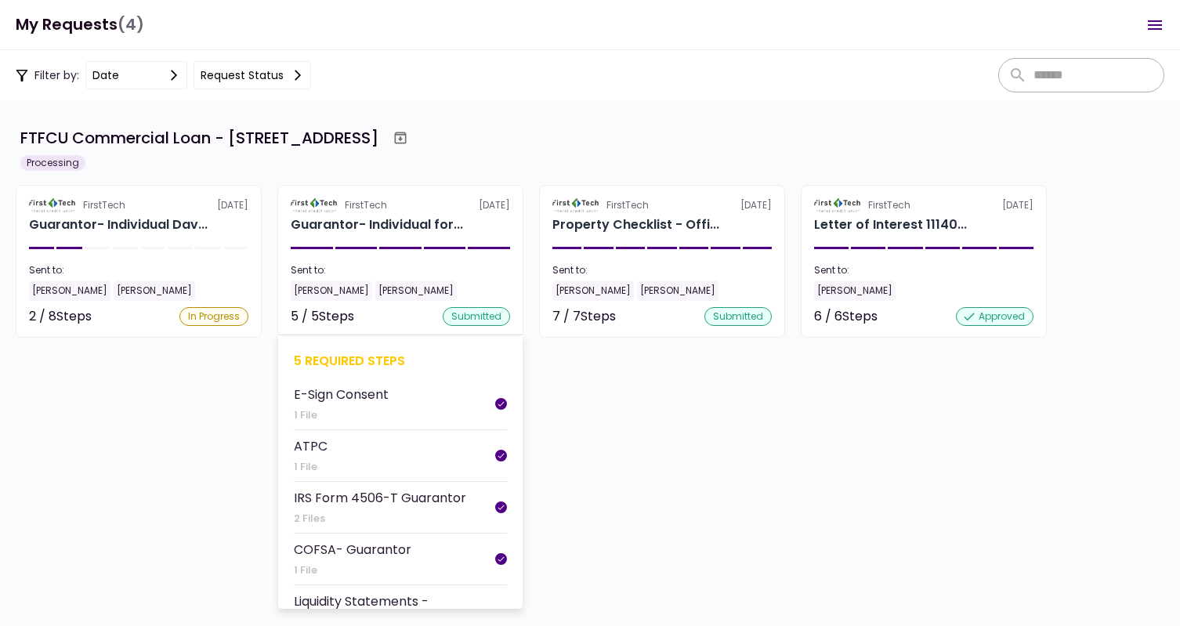
scroll to position [39, 0]
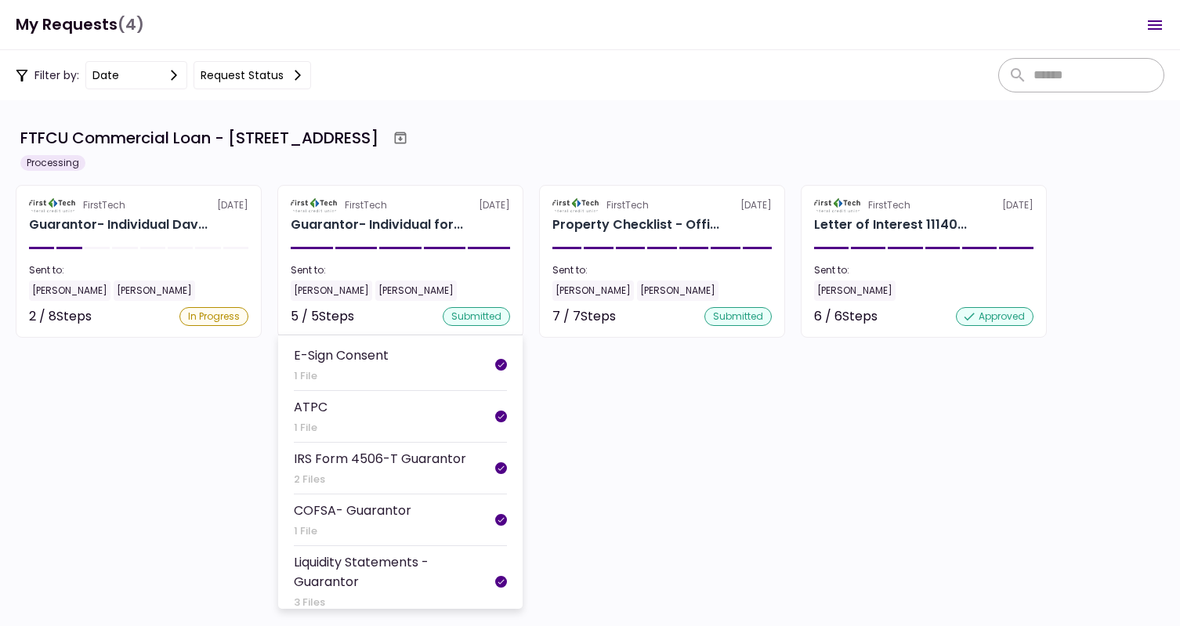
click at [332, 554] on div "Liquidity Statements - Guarantor" at bounding box center [394, 572] width 201 height 39
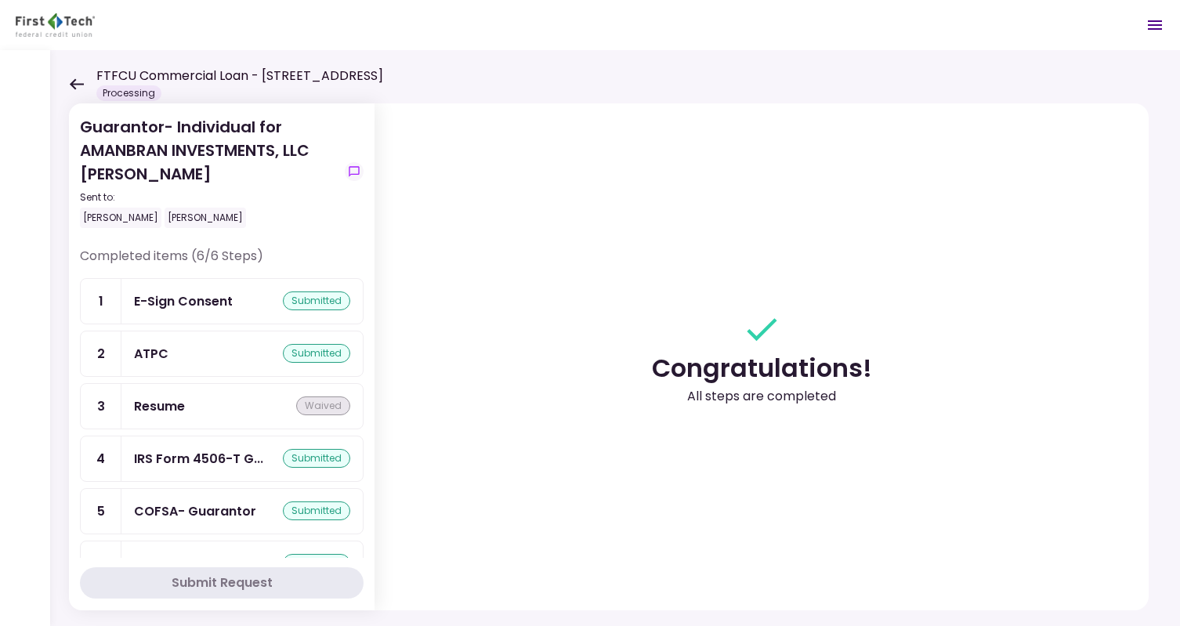
scroll to position [38, 0]
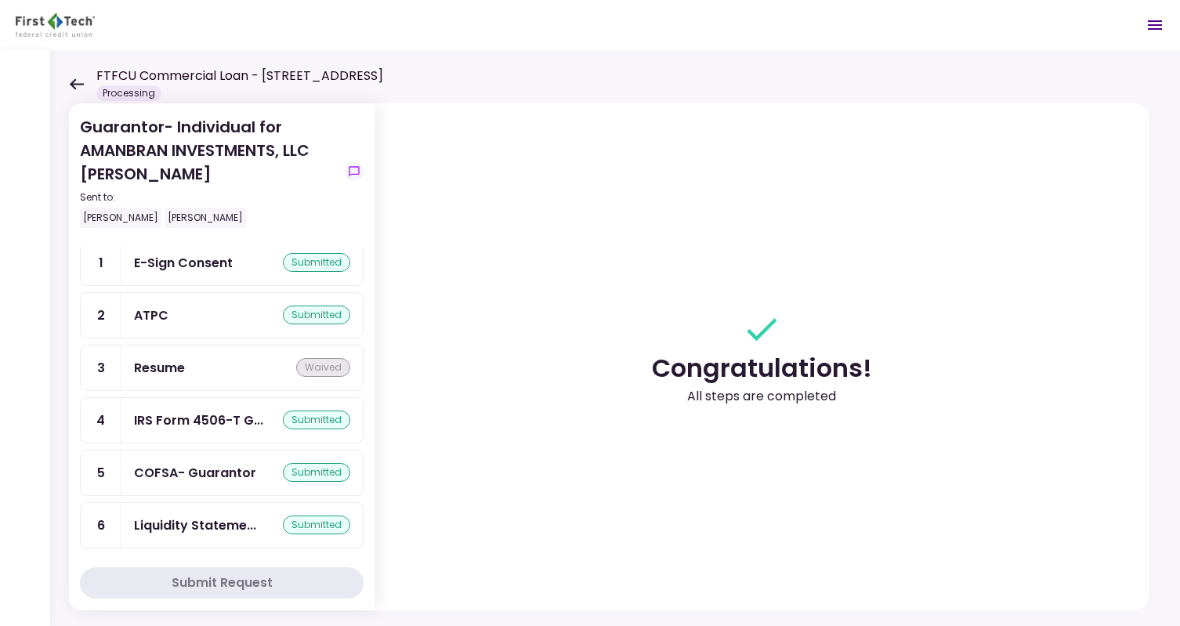
click at [212, 532] on div "Liquidity Stateme... submitted" at bounding box center [241, 525] width 241 height 45
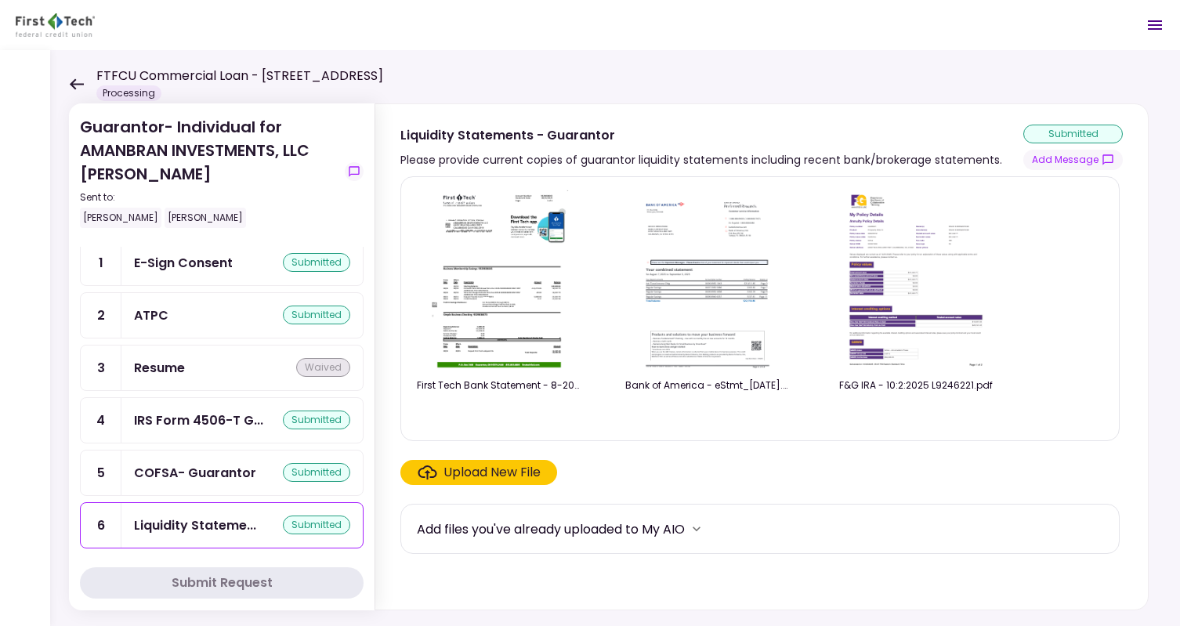
click at [181, 463] on div "COFSA- Guarantor" at bounding box center [195, 473] width 122 height 20
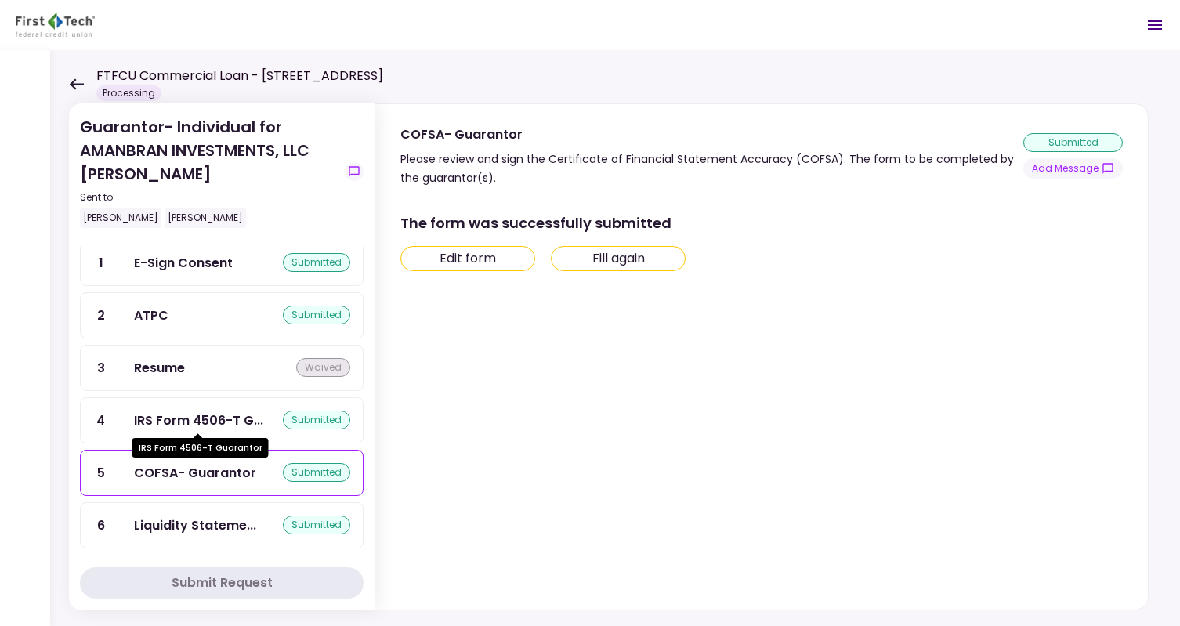
click at [182, 415] on div "IRS Form 4506-T G..." at bounding box center [198, 421] width 129 height 20
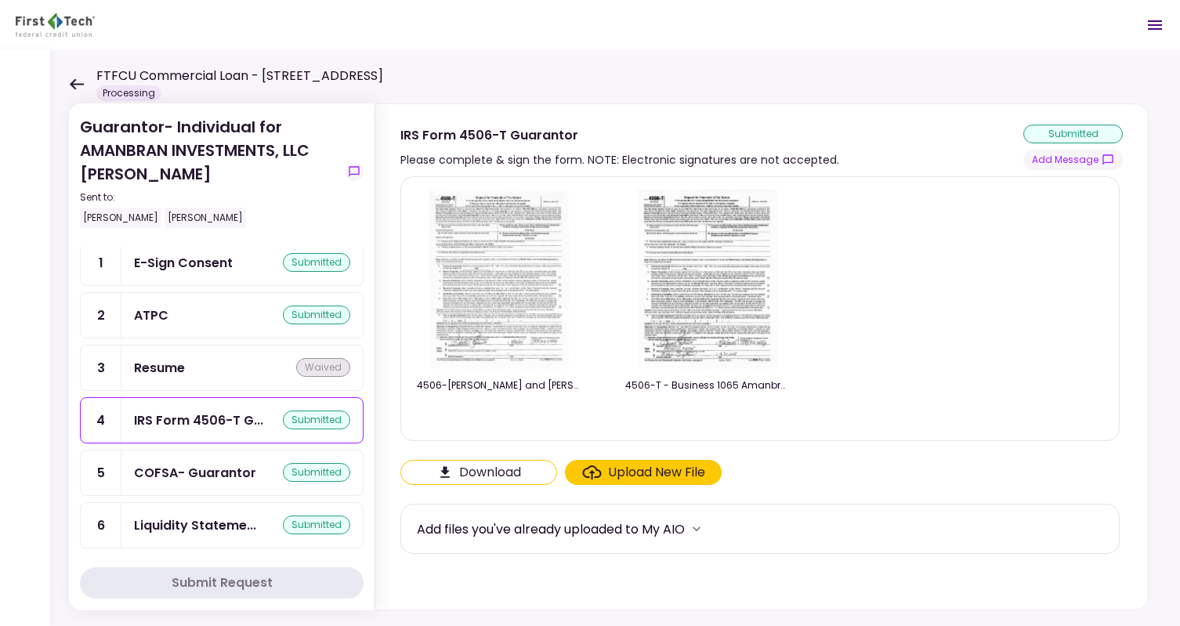
click at [154, 311] on div "ATPC" at bounding box center [151, 316] width 34 height 20
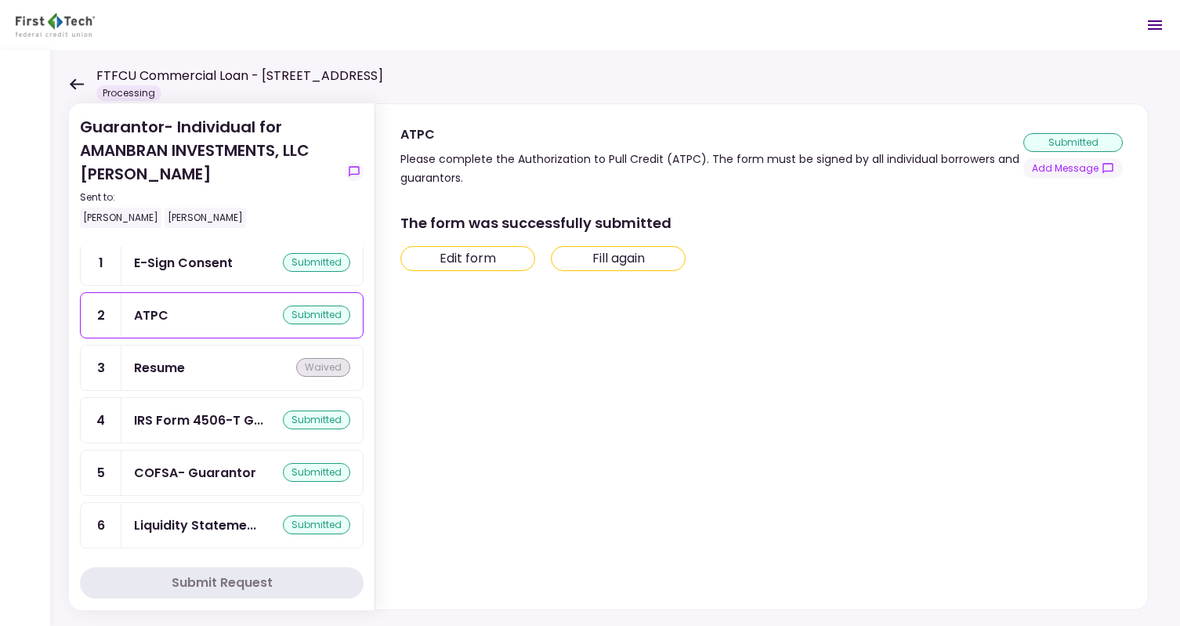
click at [155, 266] on div "E-Sign Consent" at bounding box center [183, 263] width 99 height 20
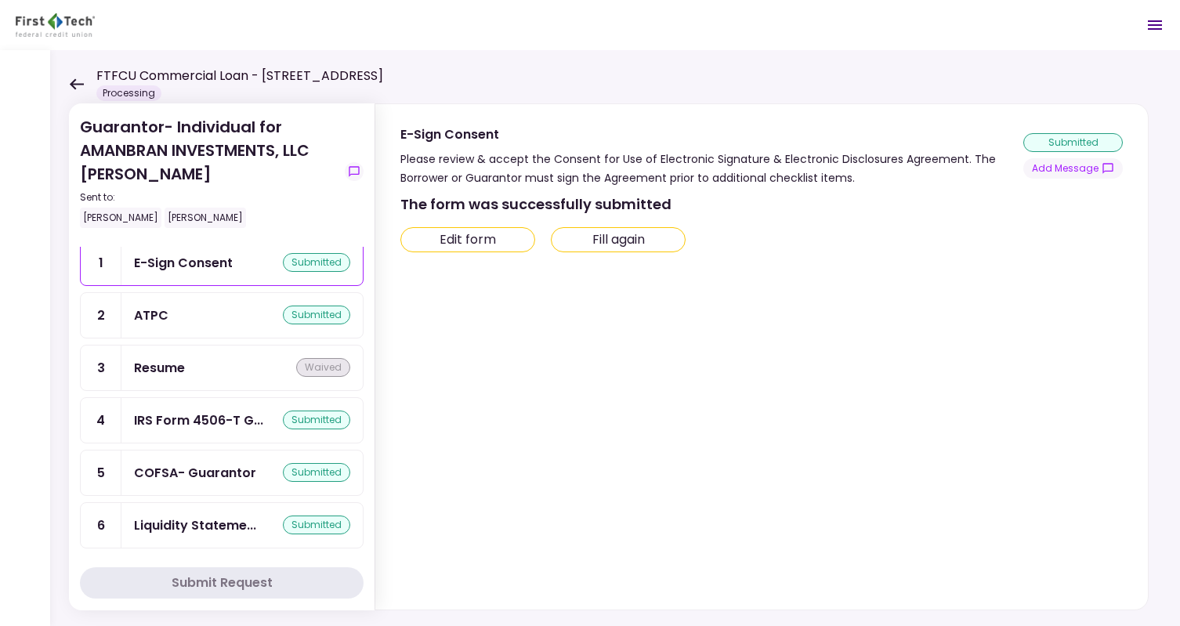
click at [71, 77] on div "FTFCU Commercial Loan - [STREET_ADDRESS] Processing" at bounding box center [226, 84] width 314 height 34
click at [78, 82] on icon at bounding box center [76, 84] width 15 height 12
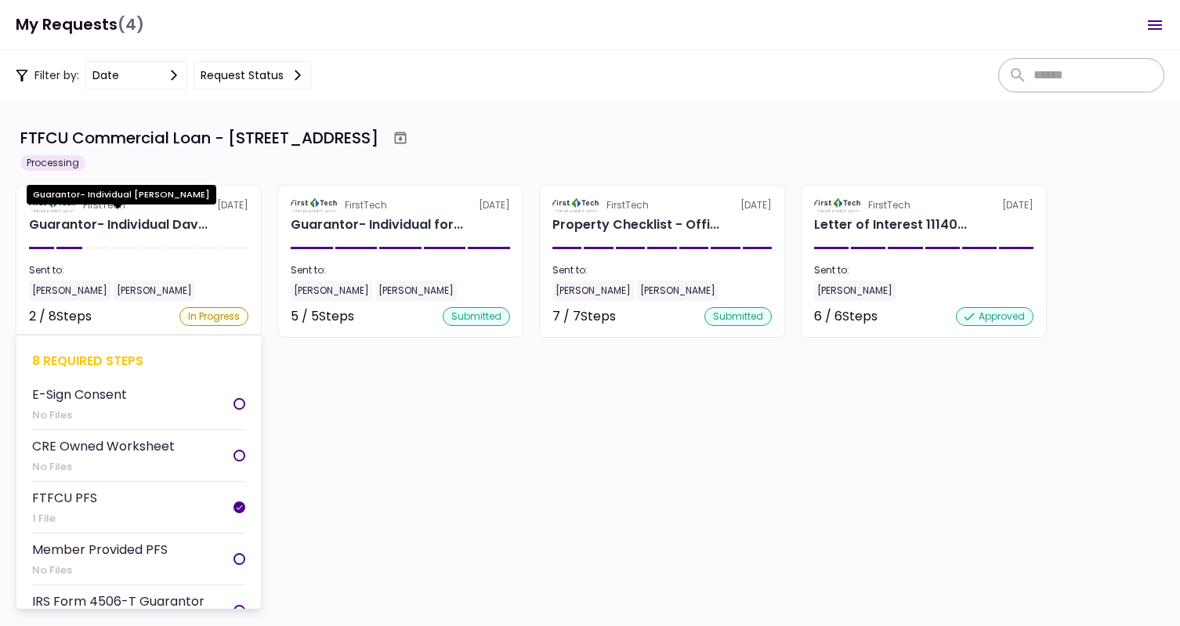
click at [123, 228] on div "Guarantor- Individual Dav..." at bounding box center [118, 225] width 179 height 19
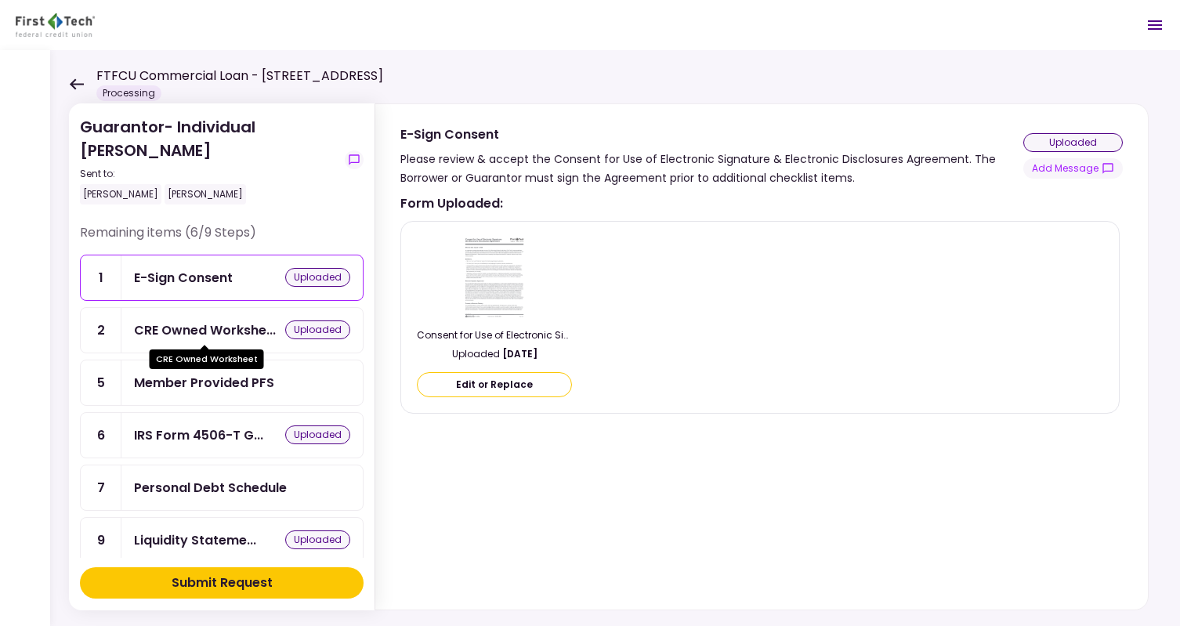
click at [248, 328] on div "CRE Owned Workshe..." at bounding box center [205, 331] width 142 height 20
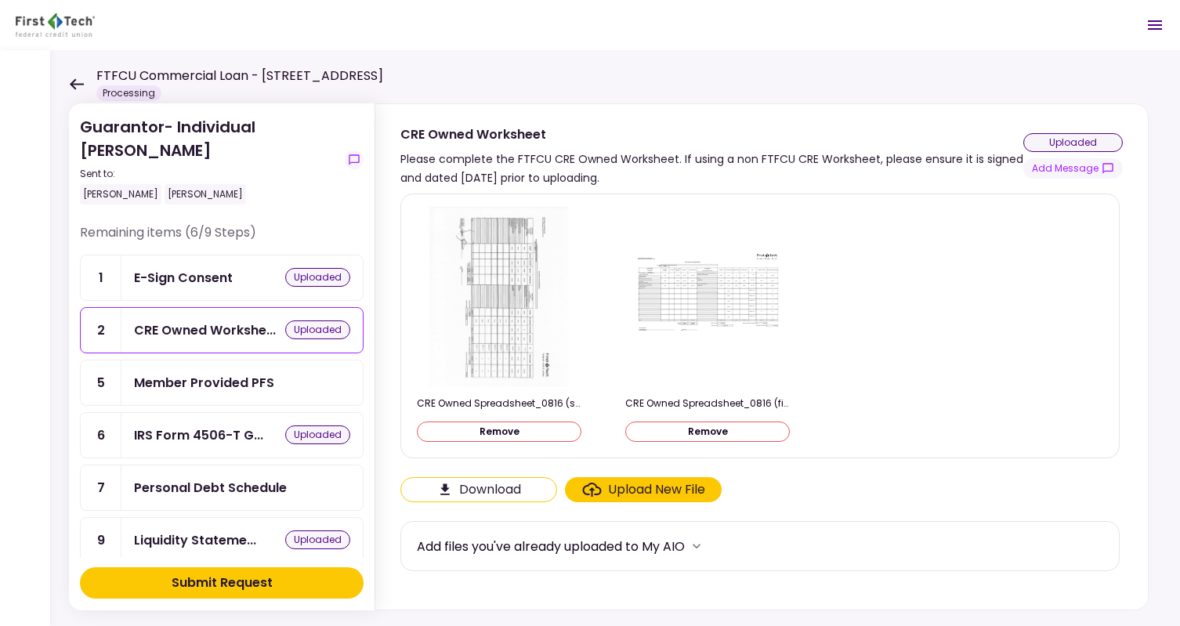
click at [506, 279] on img at bounding box center [500, 297] width 140 height 180
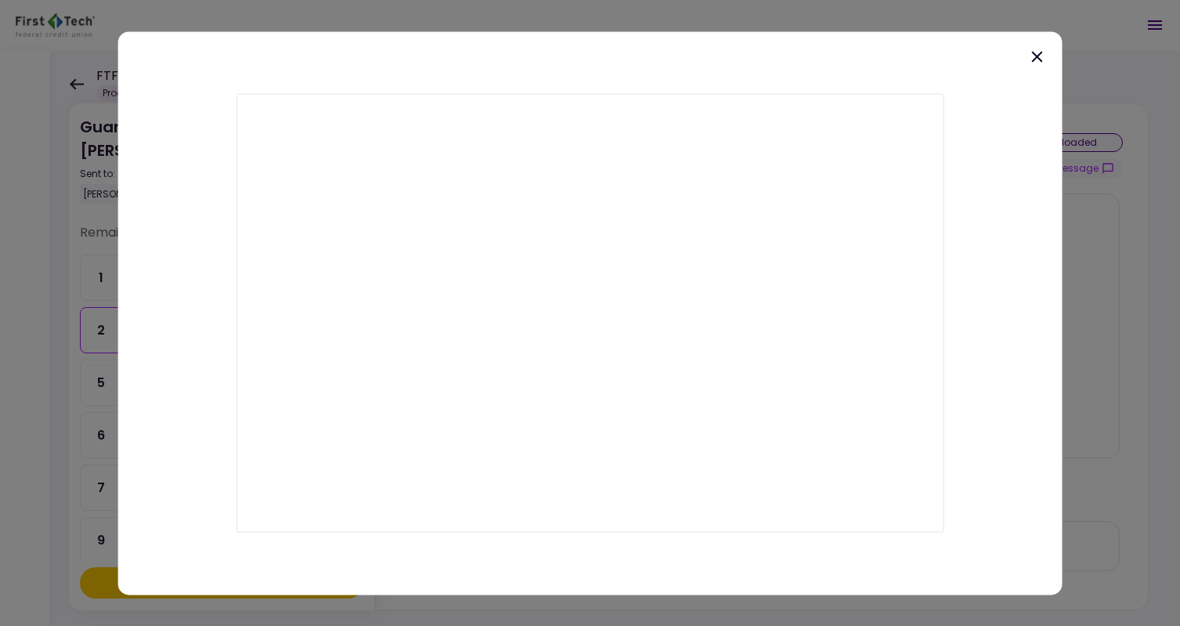
click at [1035, 51] on icon at bounding box center [1037, 56] width 19 height 19
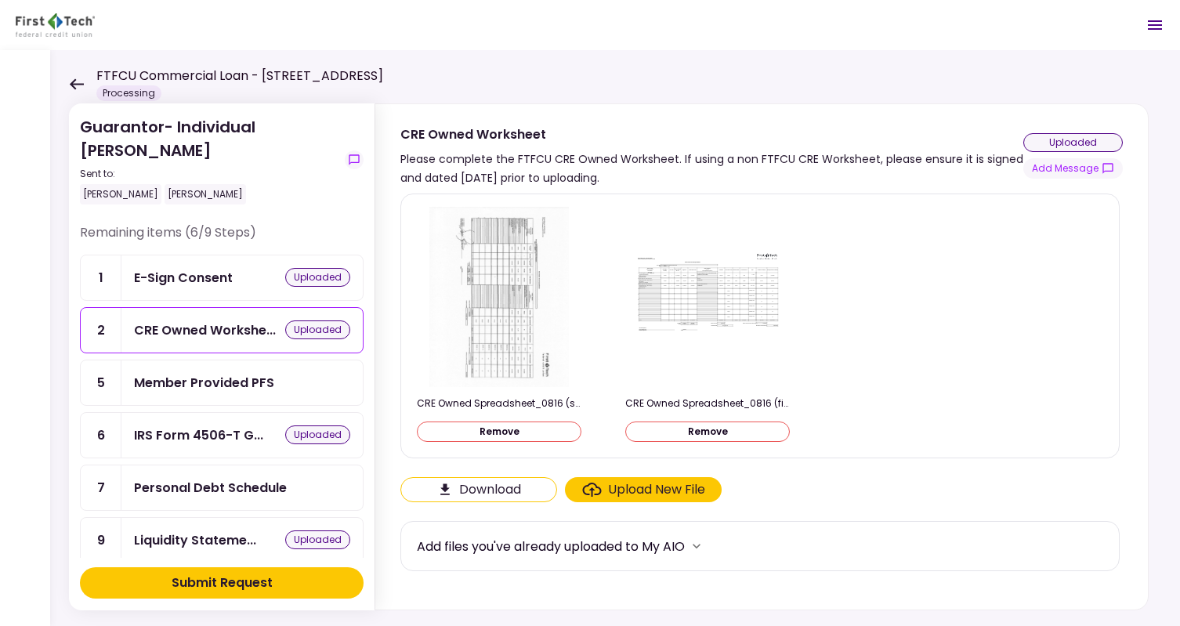
click at [730, 311] on img at bounding box center [707, 297] width 157 height 95
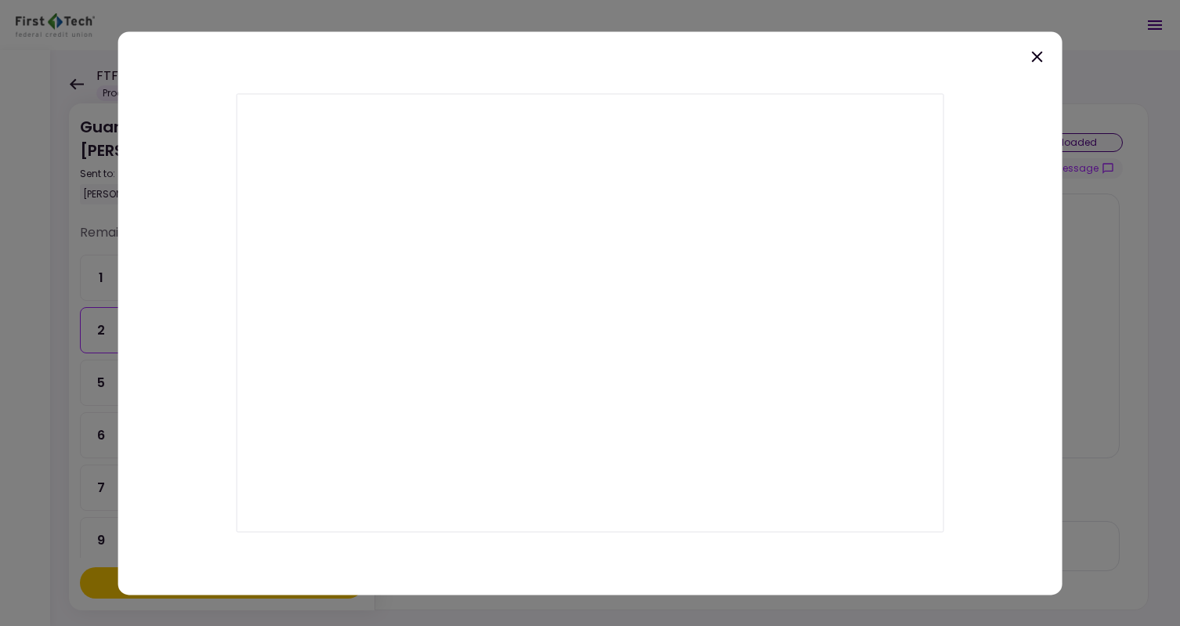
click at [1041, 55] on icon at bounding box center [1037, 56] width 19 height 19
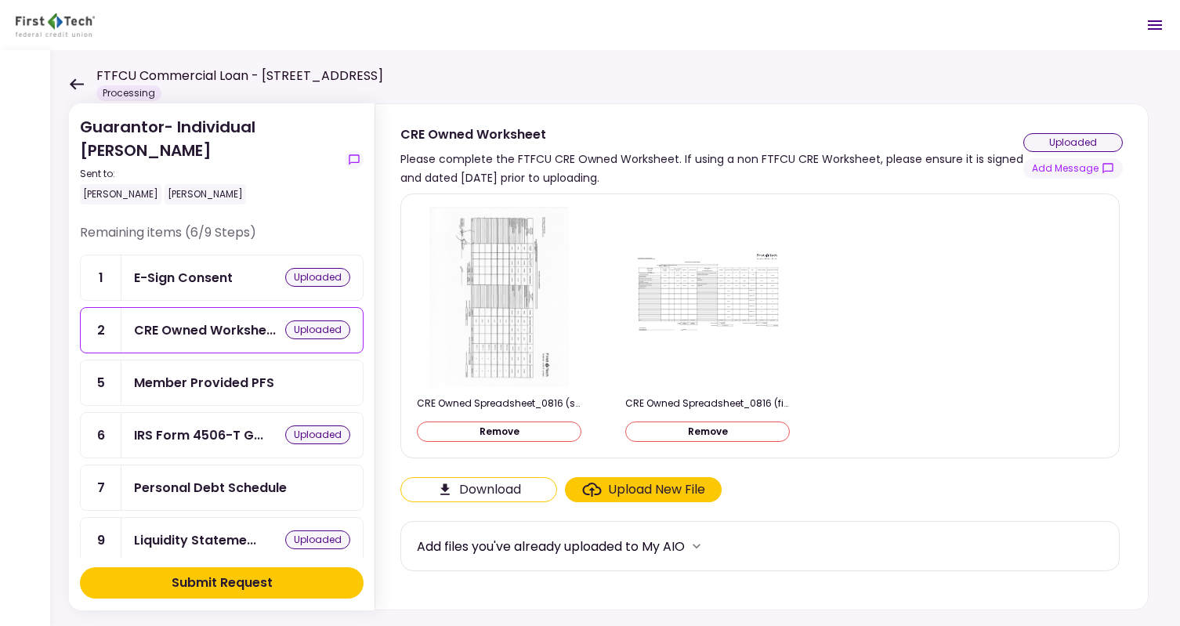
click at [721, 425] on button "Remove" at bounding box center [707, 432] width 165 height 20
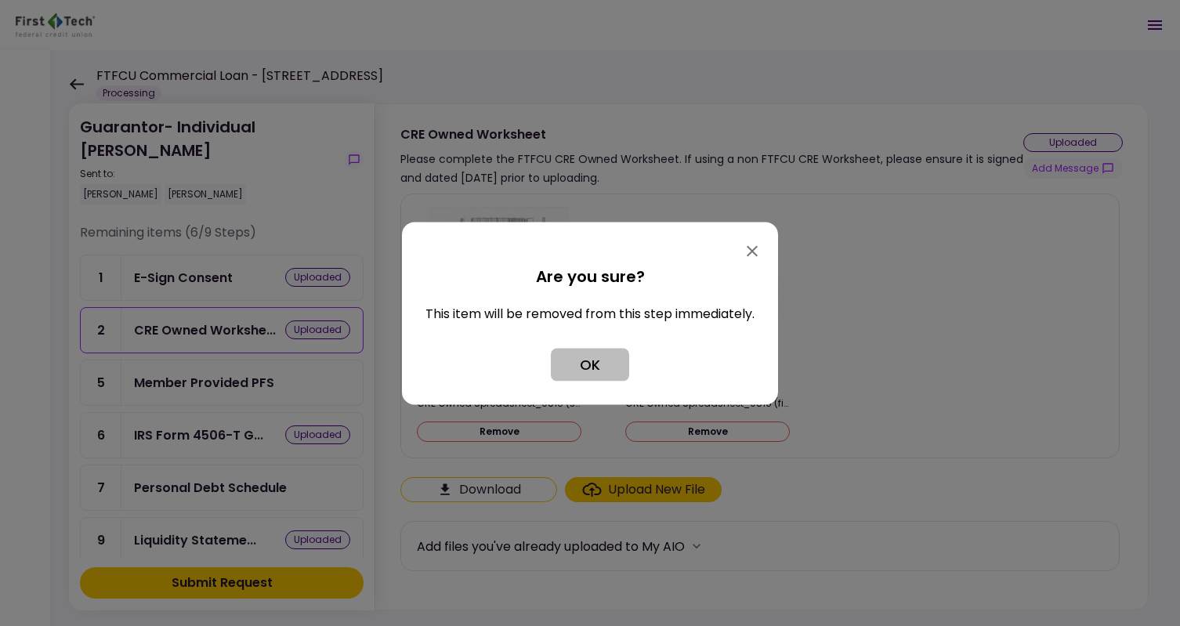
click at [604, 364] on button "OK" at bounding box center [590, 364] width 78 height 33
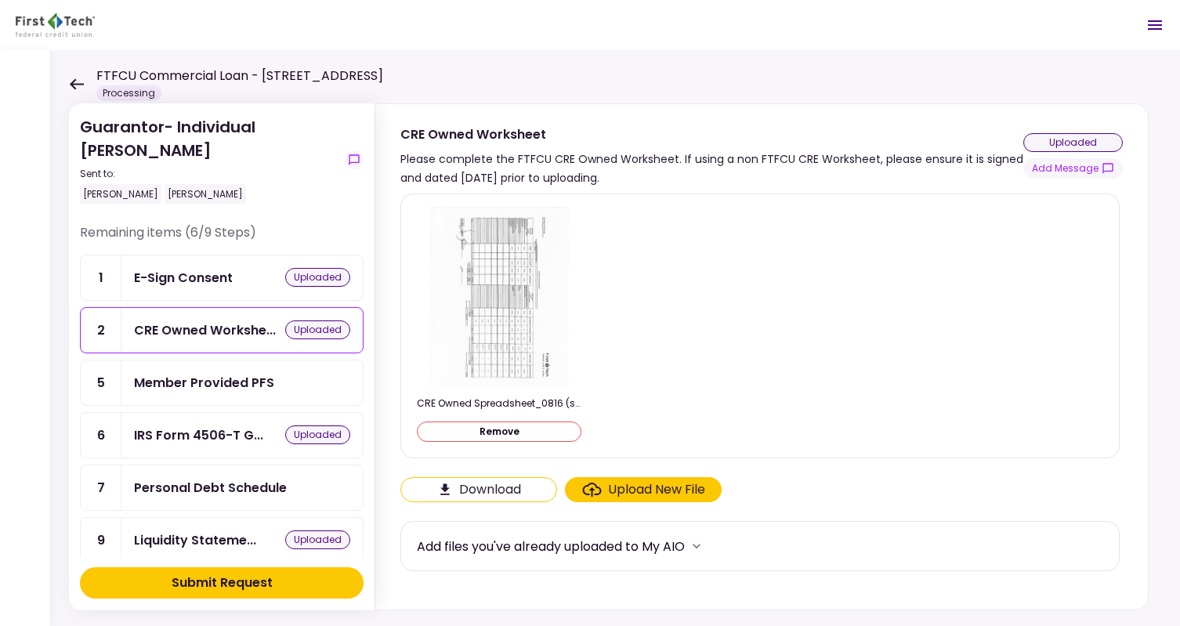
click at [73, 81] on icon at bounding box center [77, 83] width 14 height 11
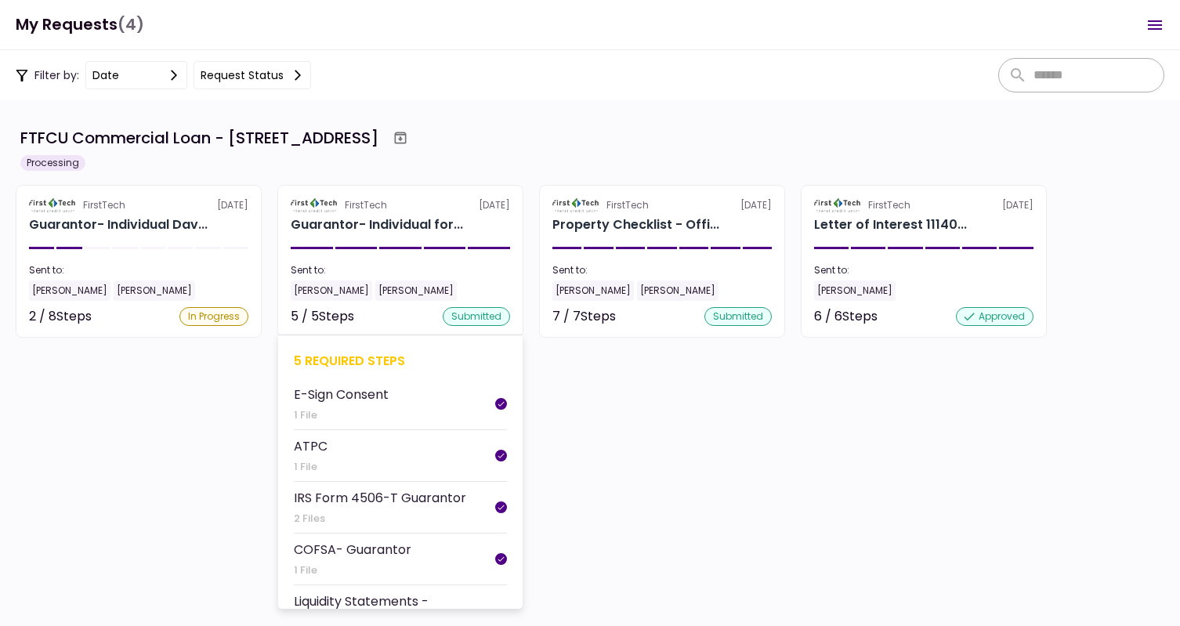
drag, startPoint x: 522, startPoint y: 401, endPoint x: 519, endPoint y: 455, distance: 53.4
click at [519, 455] on div "5 required steps E-Sign Consent 1 File ATPC 1 File IRS Form 4506-T Guarantor 2 …" at bounding box center [400, 472] width 245 height 274
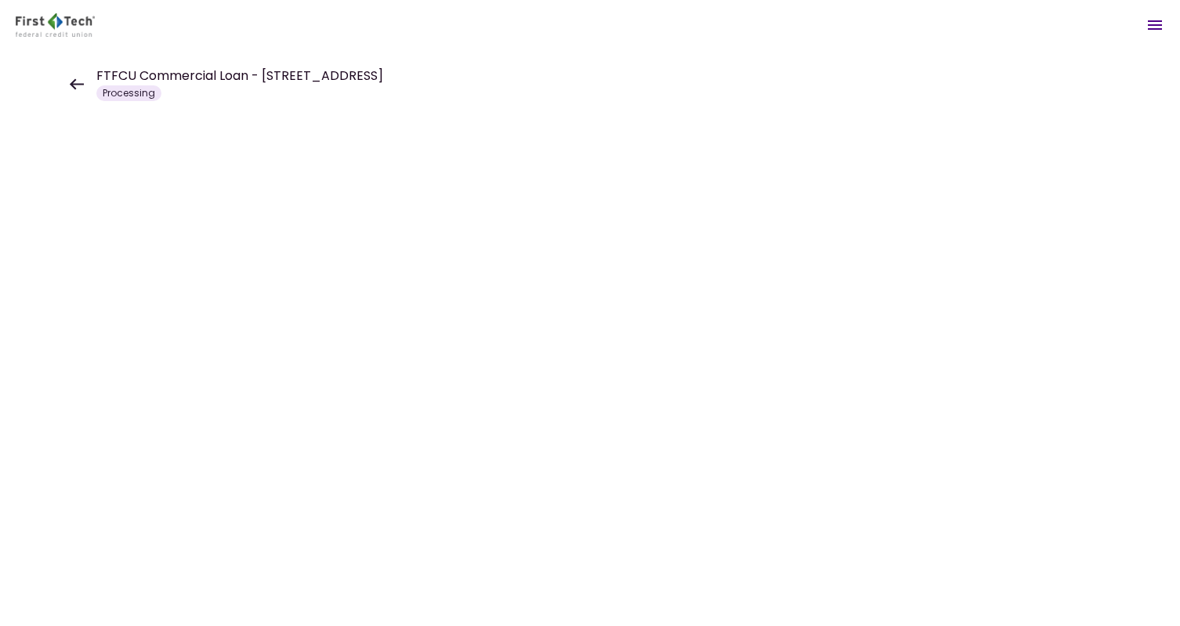
click at [519, 455] on div at bounding box center [590, 338] width 1180 height 576
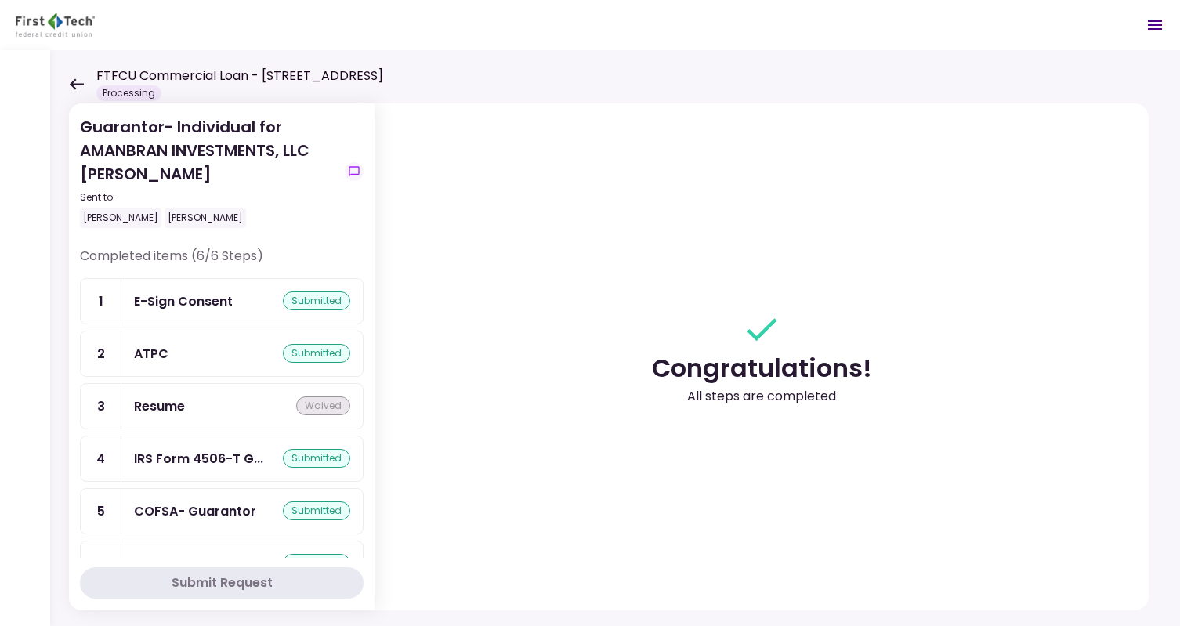
click at [78, 81] on icon at bounding box center [76, 84] width 15 height 12
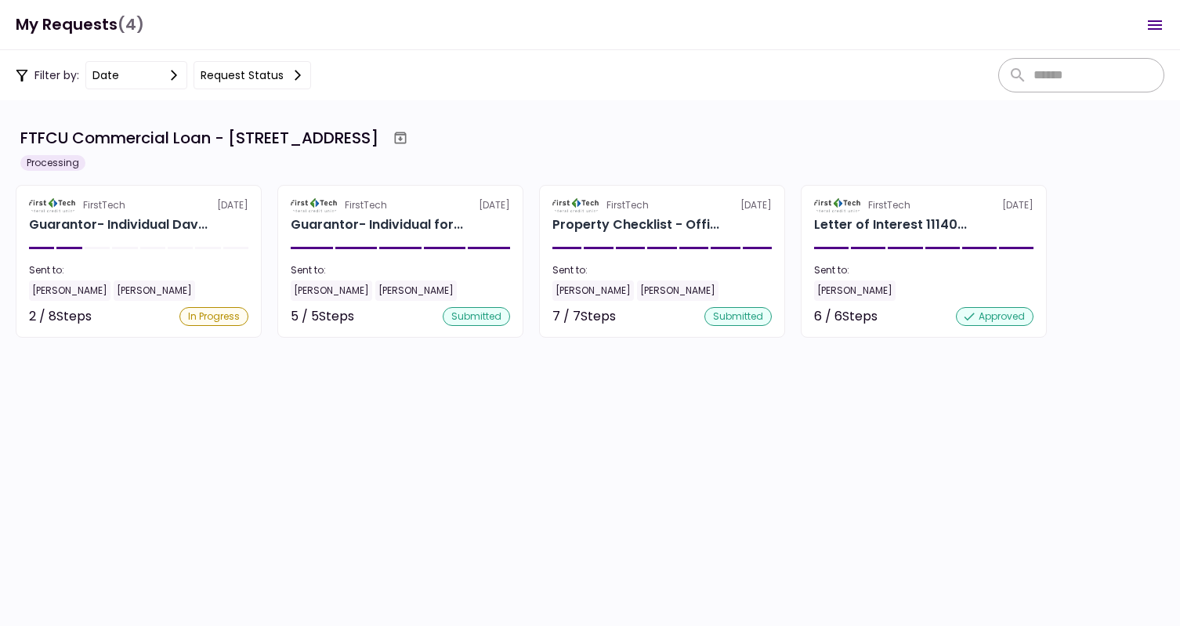
scroll to position [187, 0]
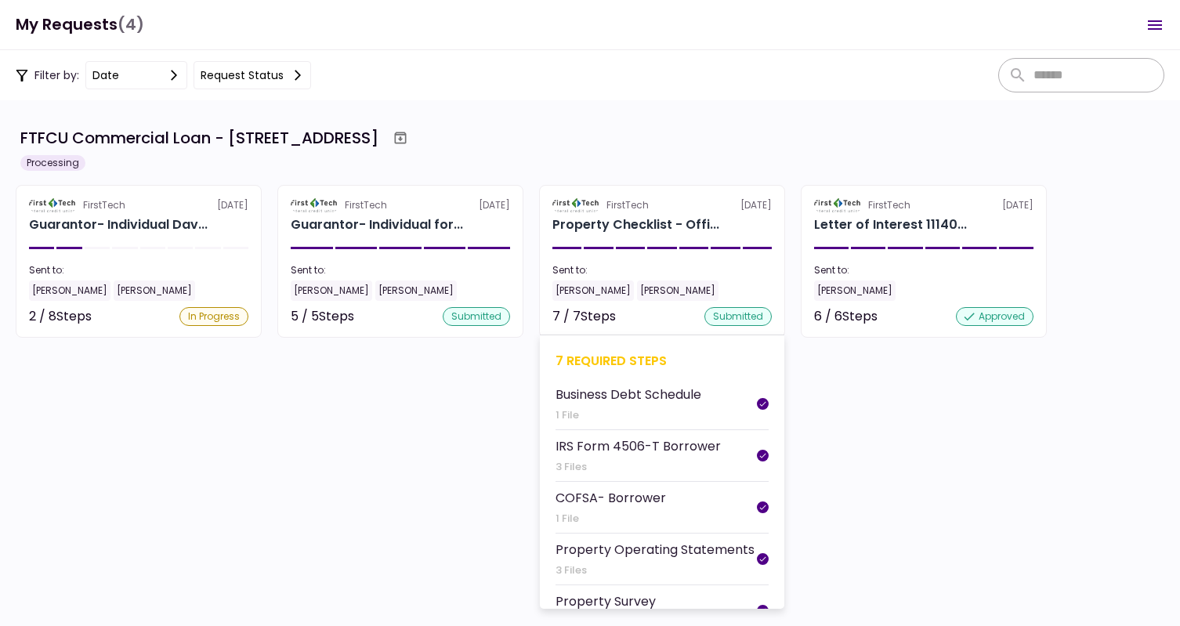
click at [652, 393] on div "Business Debt Schedule" at bounding box center [629, 395] width 146 height 20
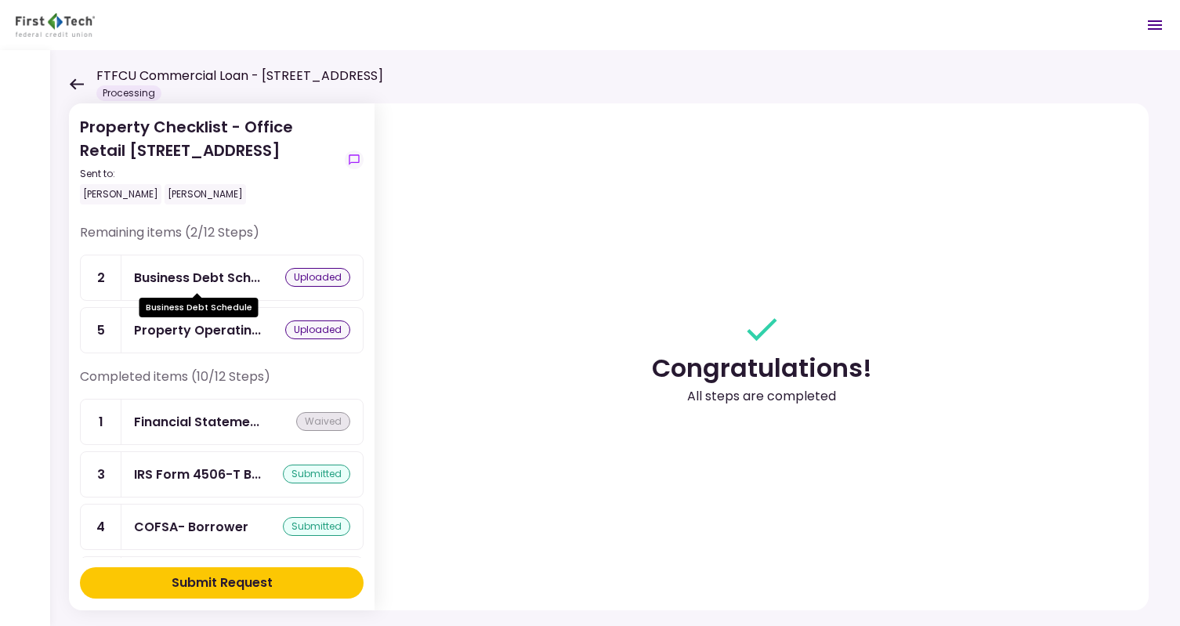
click at [218, 275] on div "Business Debt Sch..." at bounding box center [197, 278] width 126 height 20
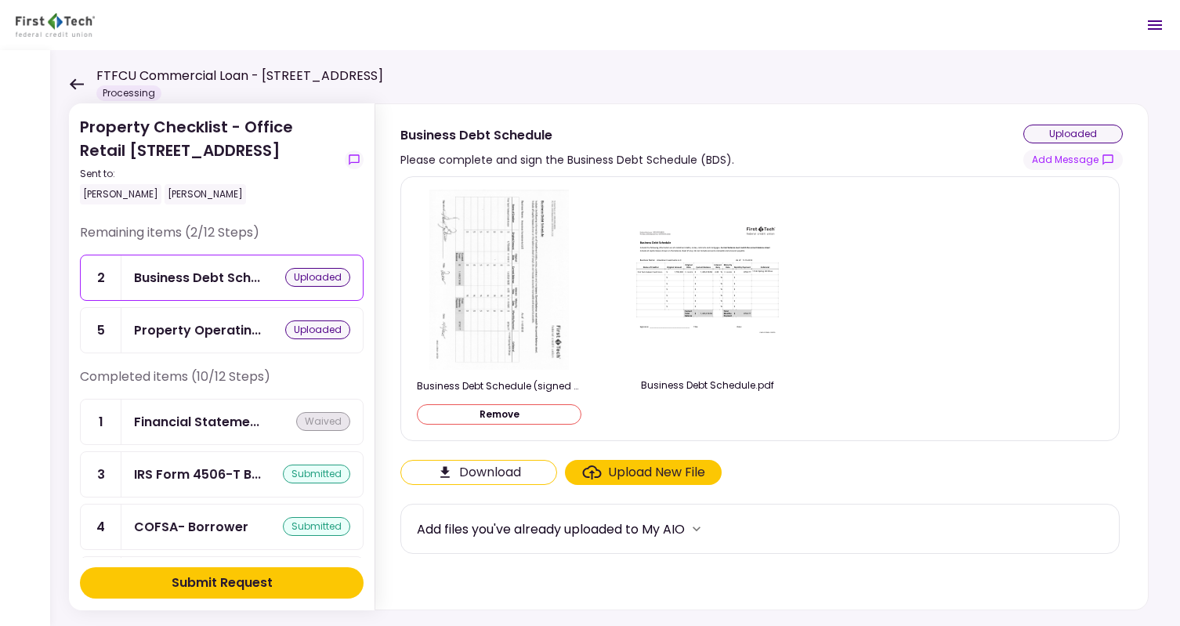
click at [723, 281] on img at bounding box center [707, 279] width 157 height 121
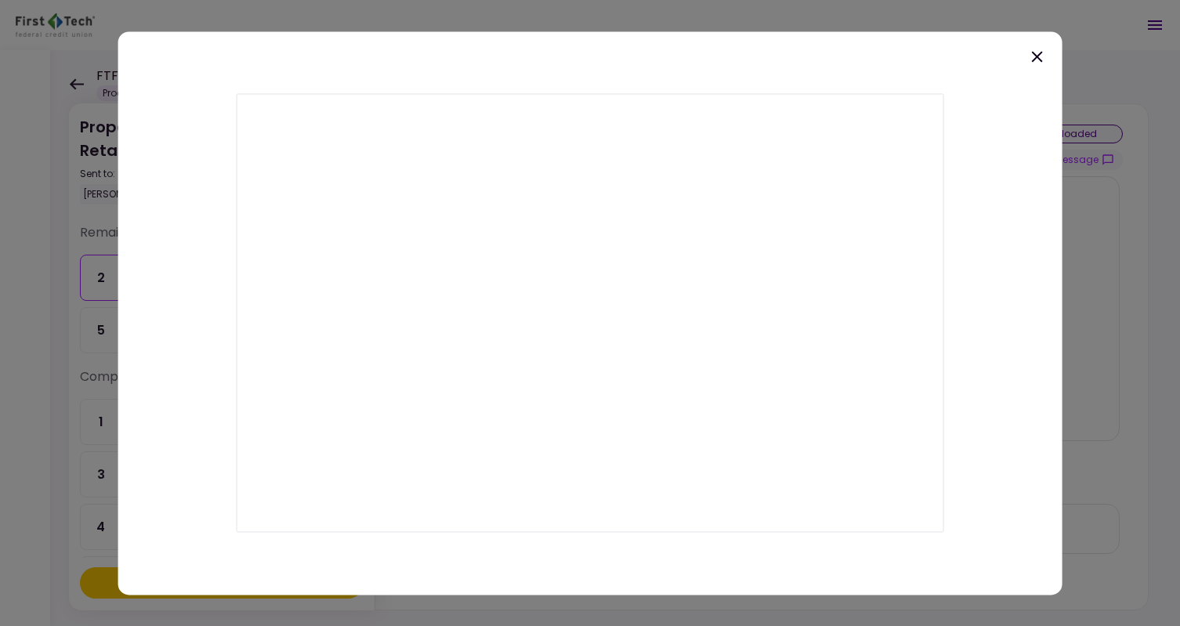
click at [1039, 53] on icon at bounding box center [1037, 56] width 19 height 19
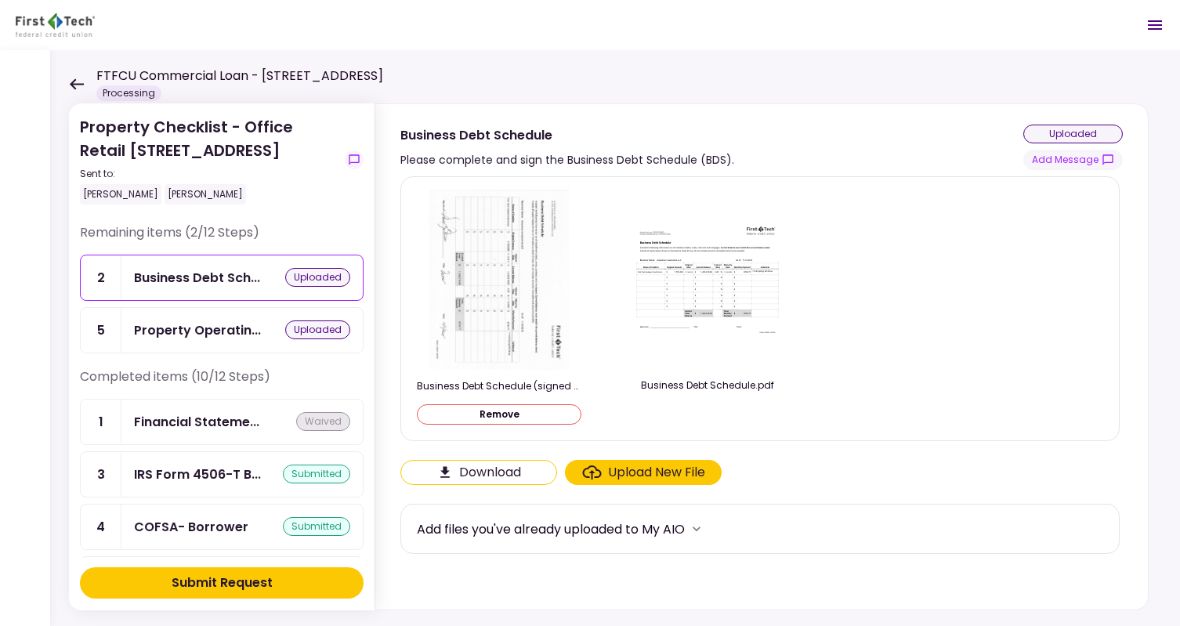
click at [78, 80] on icon at bounding box center [76, 84] width 15 height 12
click at [79, 82] on icon at bounding box center [76, 84] width 15 height 12
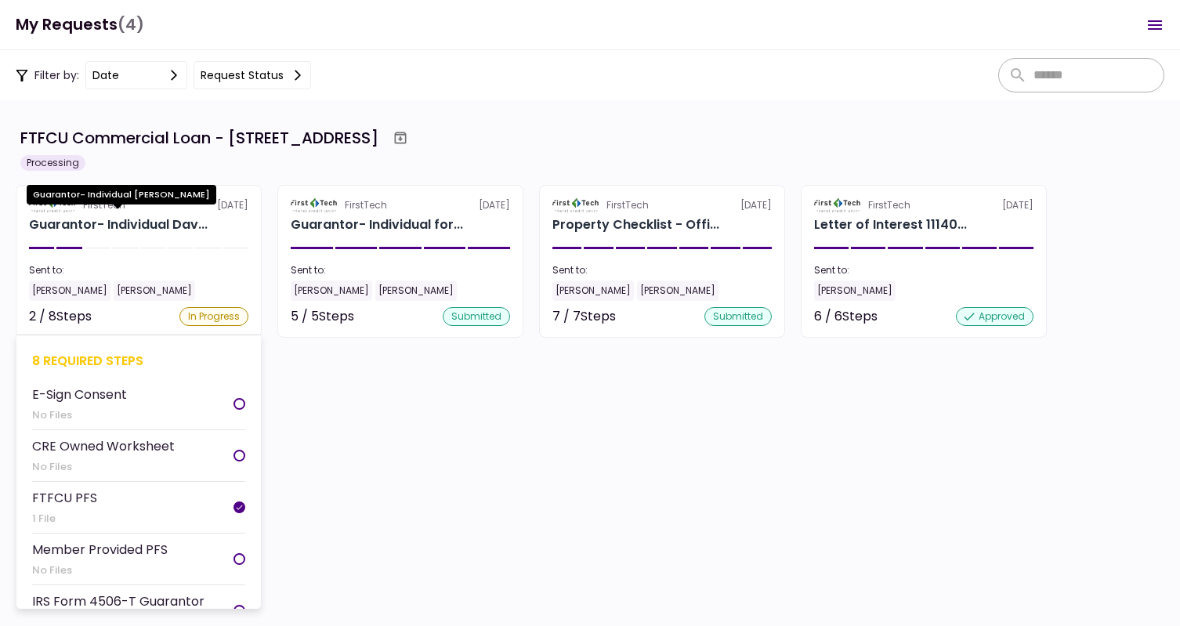
click at [107, 224] on div "Guarantor- Individual Dav..." at bounding box center [118, 225] width 179 height 19
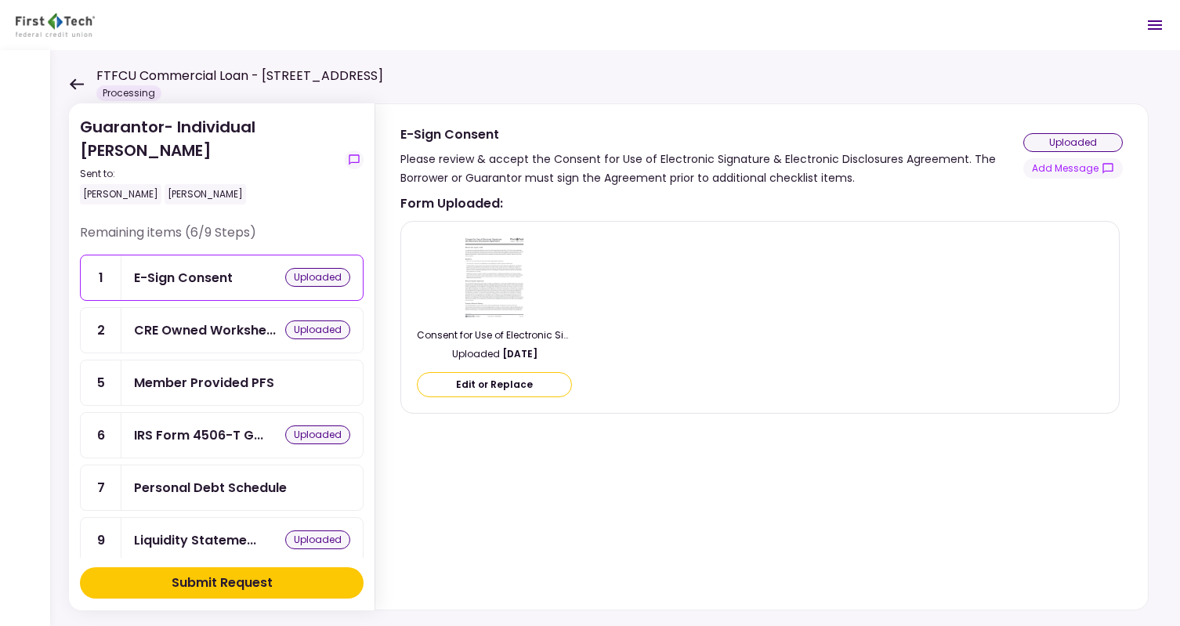
click at [221, 384] on div "Member Provided PFS" at bounding box center [204, 383] width 140 height 20
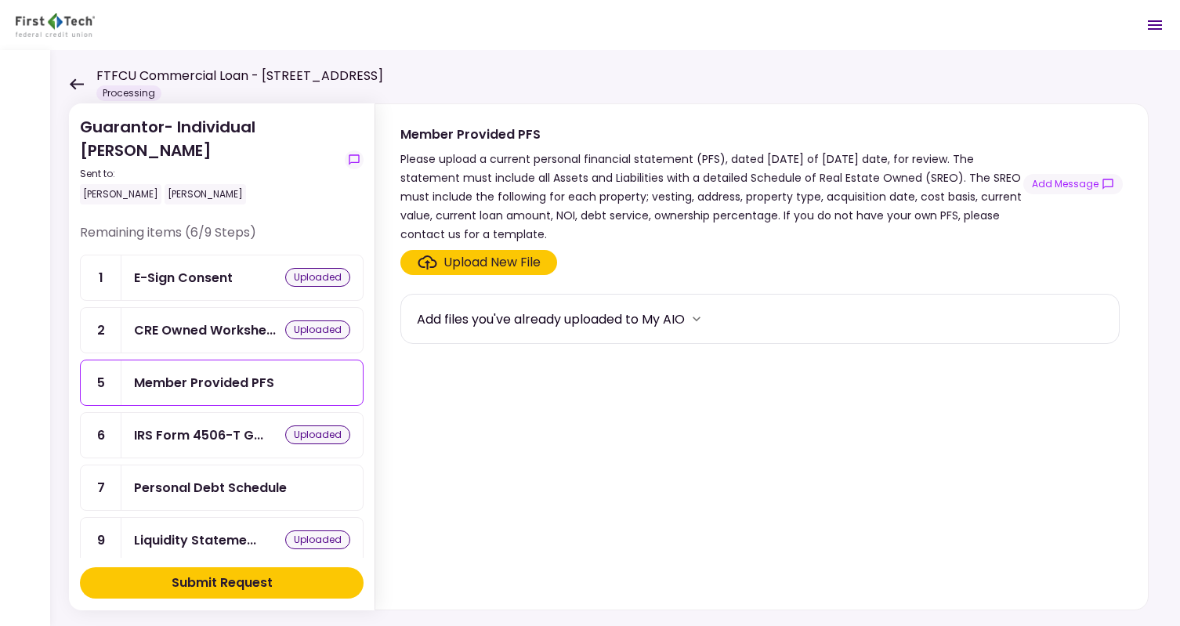
click at [210, 484] on div "Personal Debt Schedule" at bounding box center [210, 488] width 153 height 20
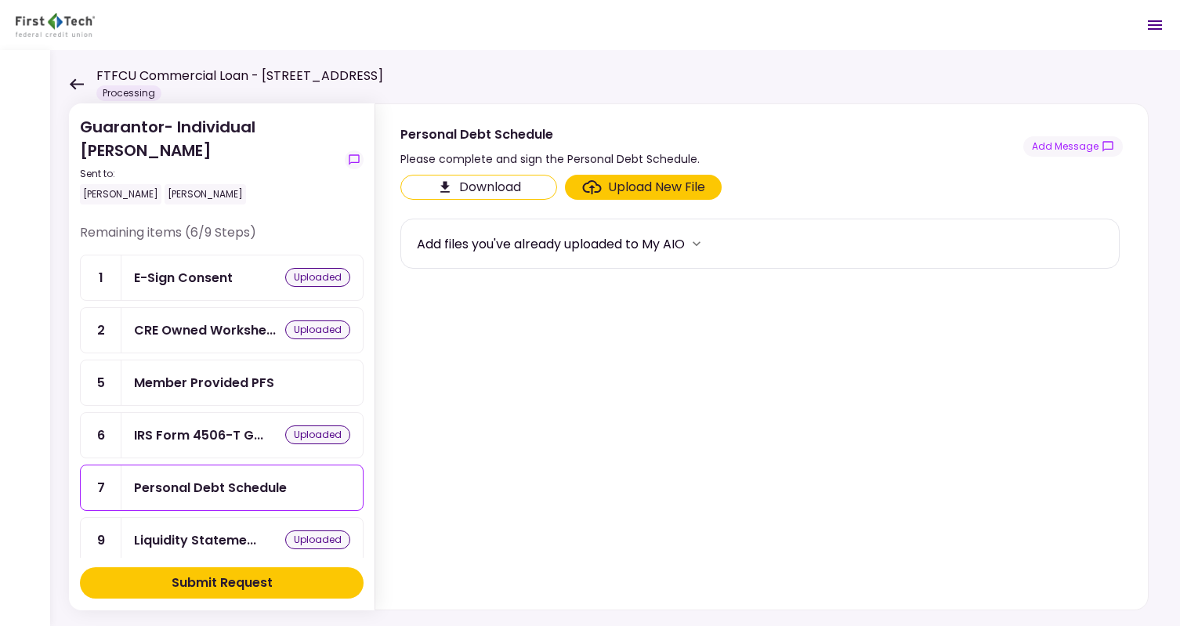
click at [471, 187] on button "Download" at bounding box center [479, 187] width 157 height 25
